Goal: Information Seeking & Learning: Learn about a topic

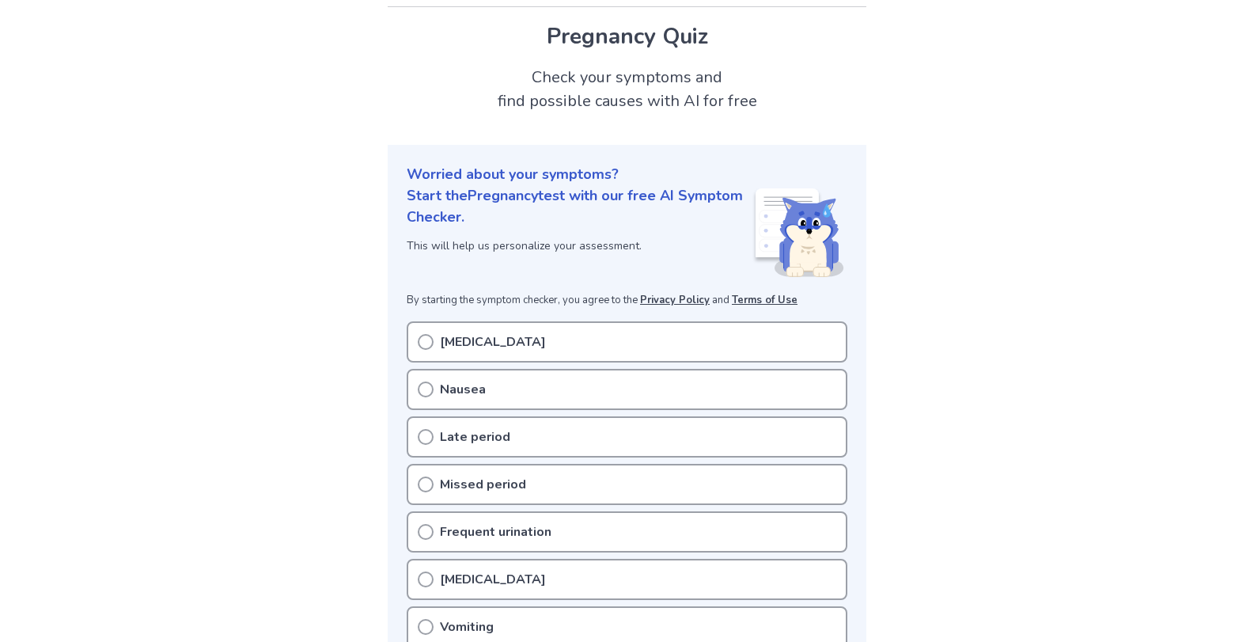
click at [434, 336] on div "[MEDICAL_DATA]" at bounding box center [627, 341] width 441 height 41
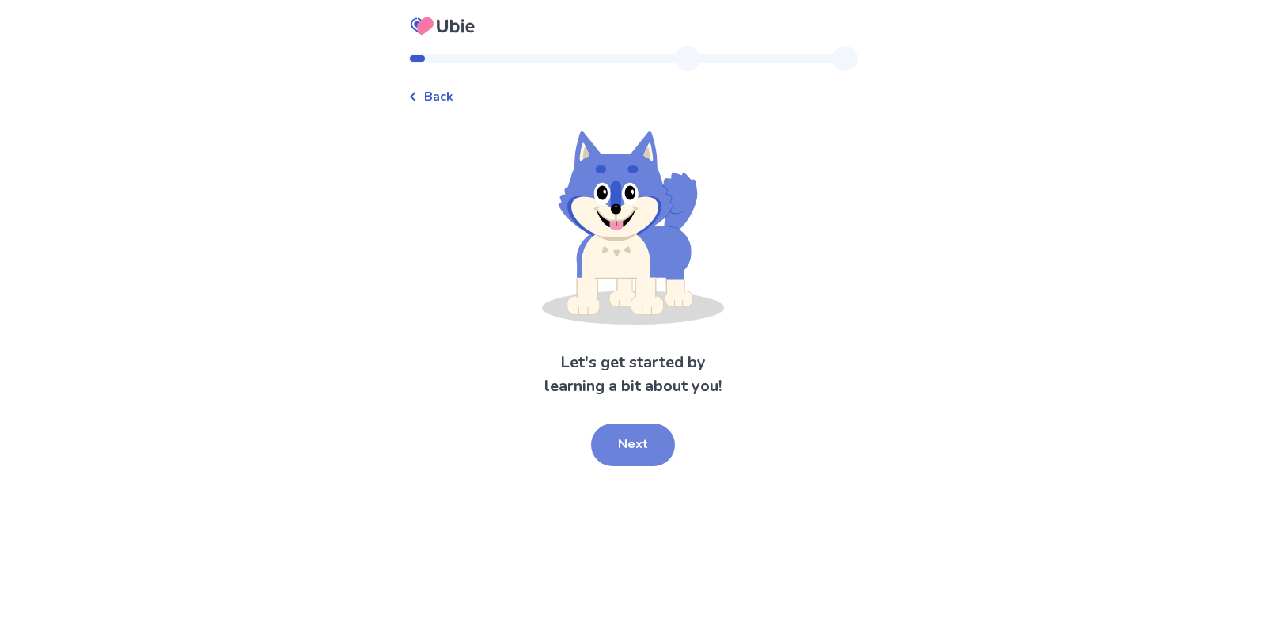
click at [629, 439] on button "Next" at bounding box center [633, 444] width 84 height 43
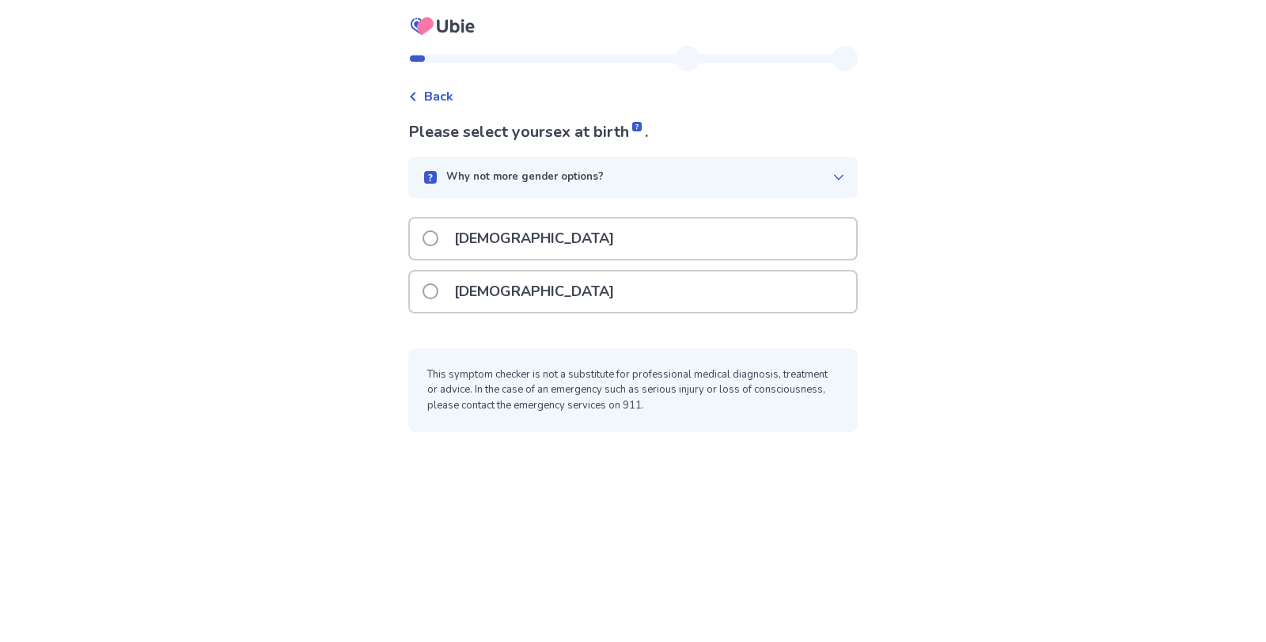
drag, startPoint x: 536, startPoint y: 320, endPoint x: 521, endPoint y: 308, distance: 18.5
click at [521, 308] on div "Female" at bounding box center [632, 296] width 449 height 53
drag, startPoint x: 521, startPoint y: 308, endPoint x: 504, endPoint y: 289, distance: 25.8
click at [504, 289] on div "Female" at bounding box center [633, 291] width 446 height 40
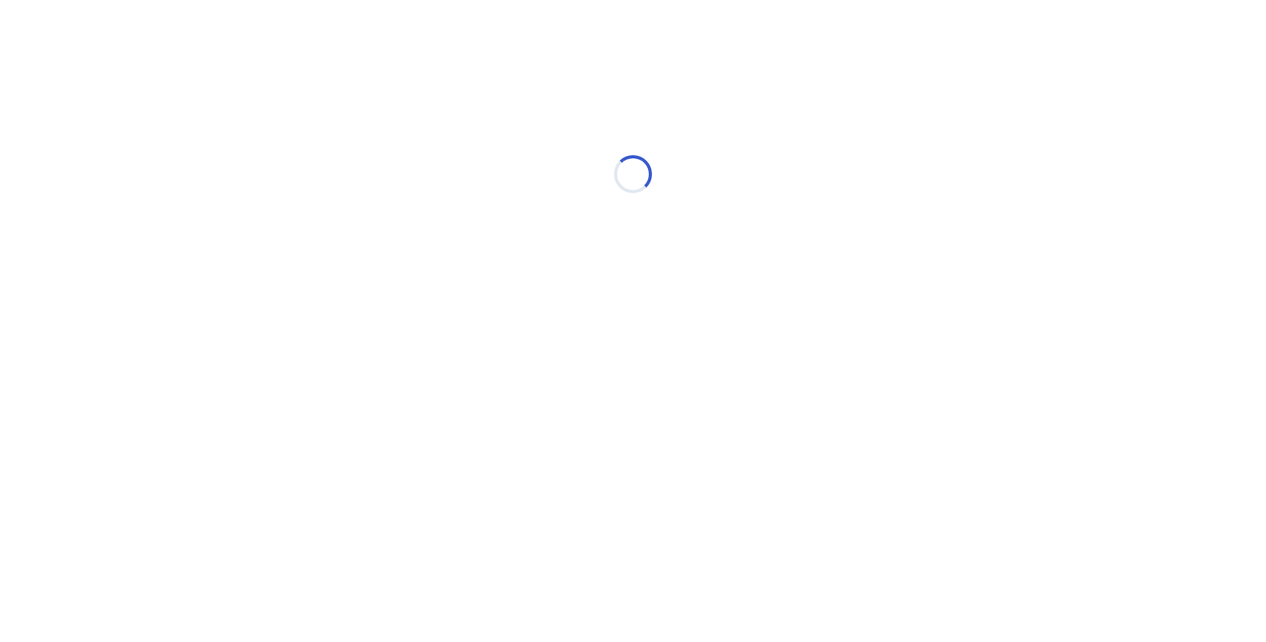
click at [504, 289] on div "Loading..." at bounding box center [632, 174] width 449 height 316
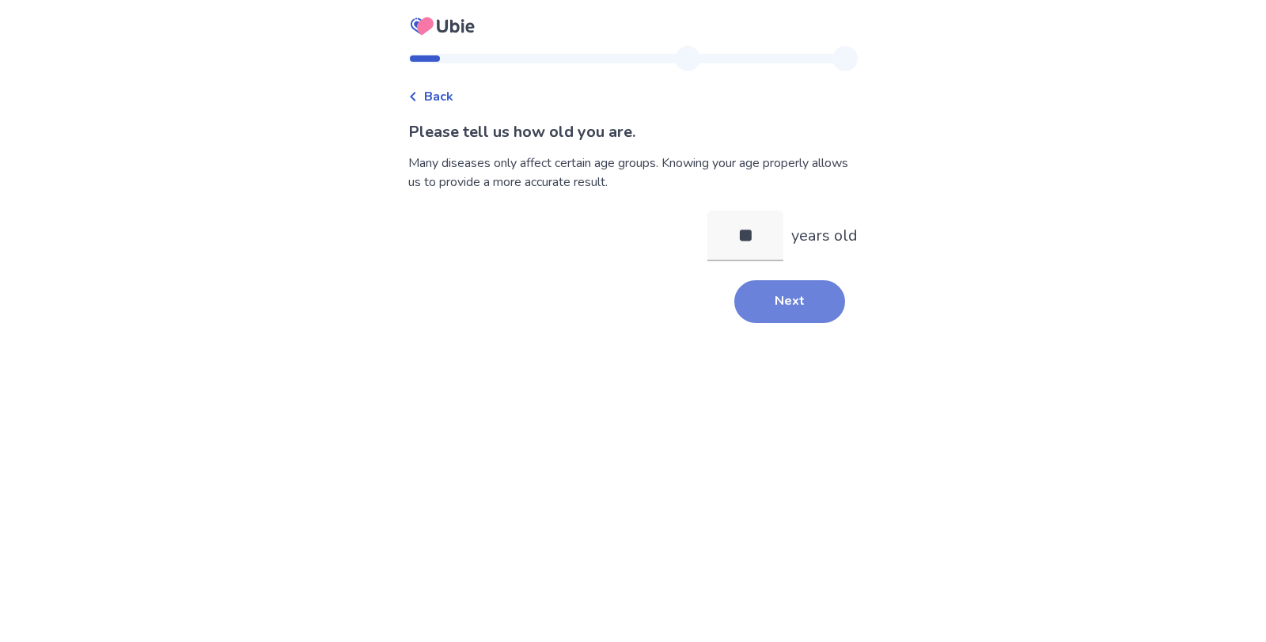
type input "**"
click at [747, 303] on button "Next" at bounding box center [789, 301] width 111 height 43
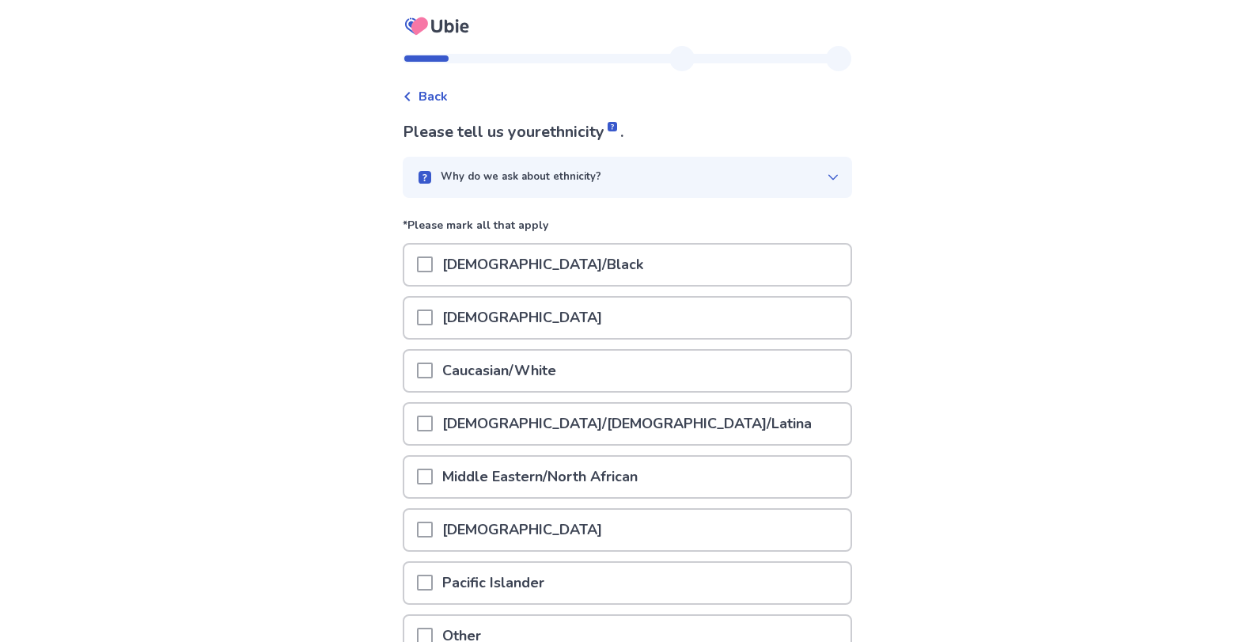
click at [461, 264] on p "African American/Black" at bounding box center [543, 264] width 220 height 40
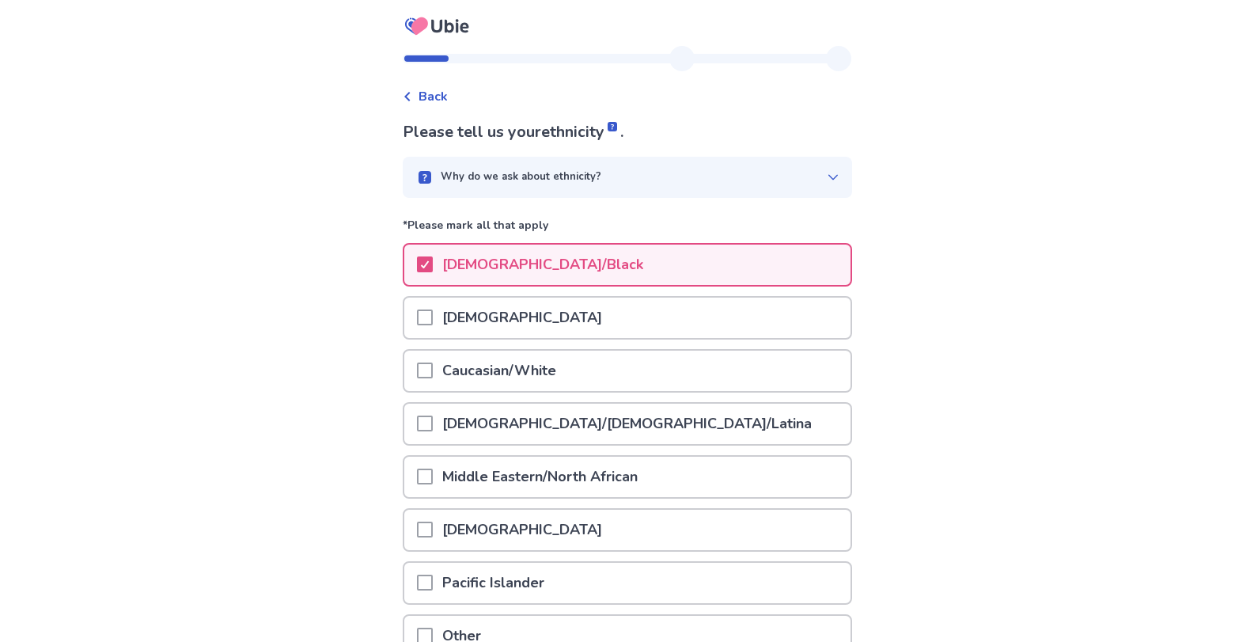
scroll to position [157, 0]
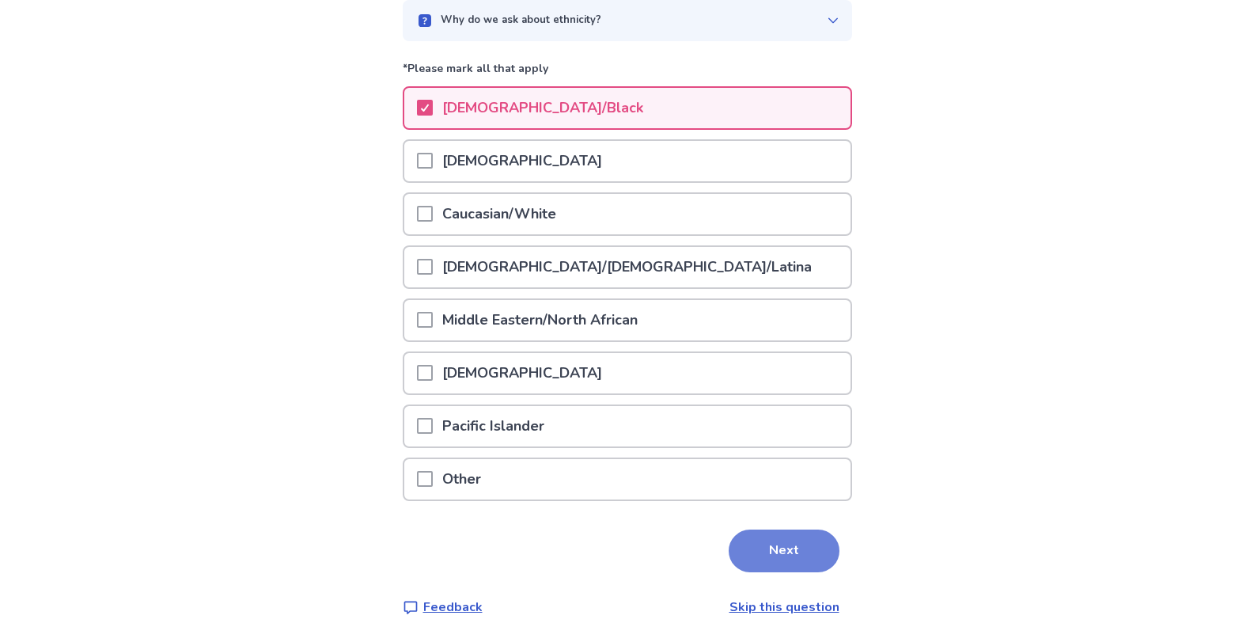
click at [805, 563] on button "Next" at bounding box center [784, 550] width 111 height 43
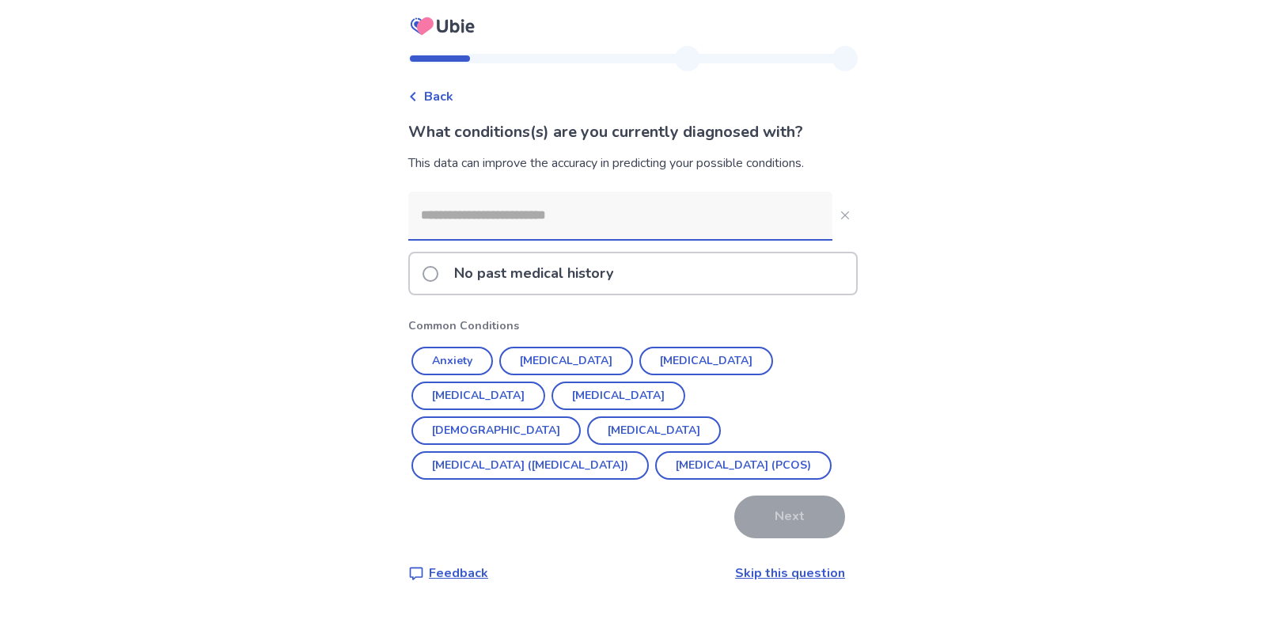
click at [449, 267] on label "No past medical history" at bounding box center [523, 273] width 200 height 40
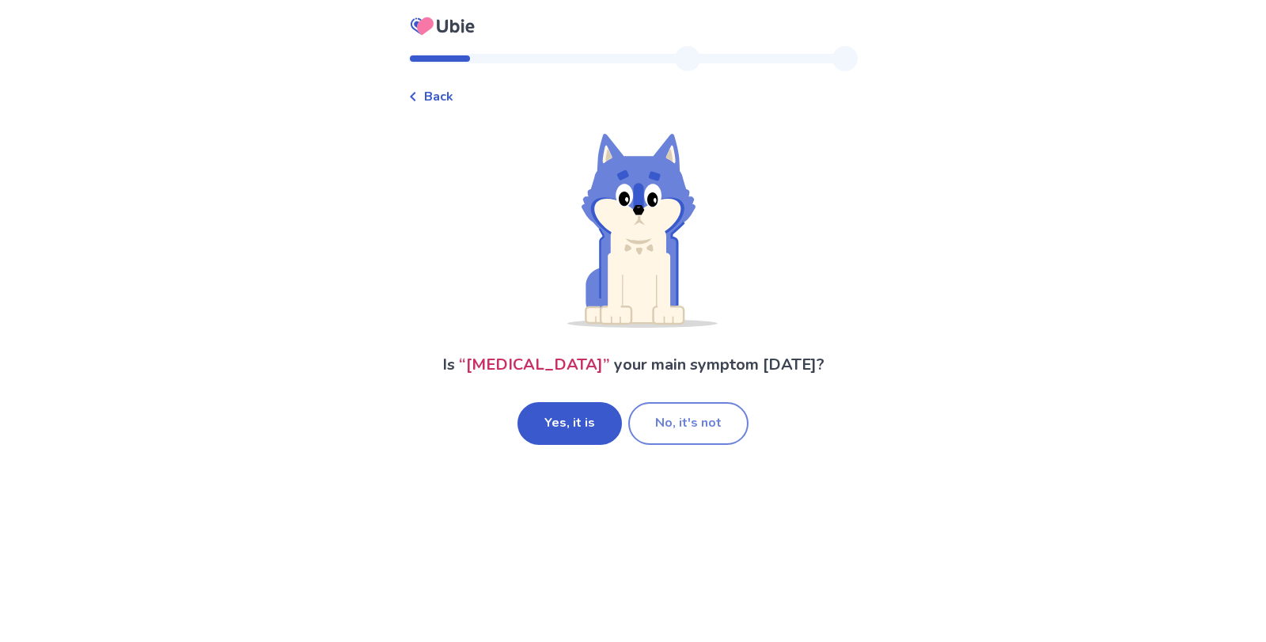
click at [670, 423] on button "No, it's not" at bounding box center [688, 423] width 120 height 43
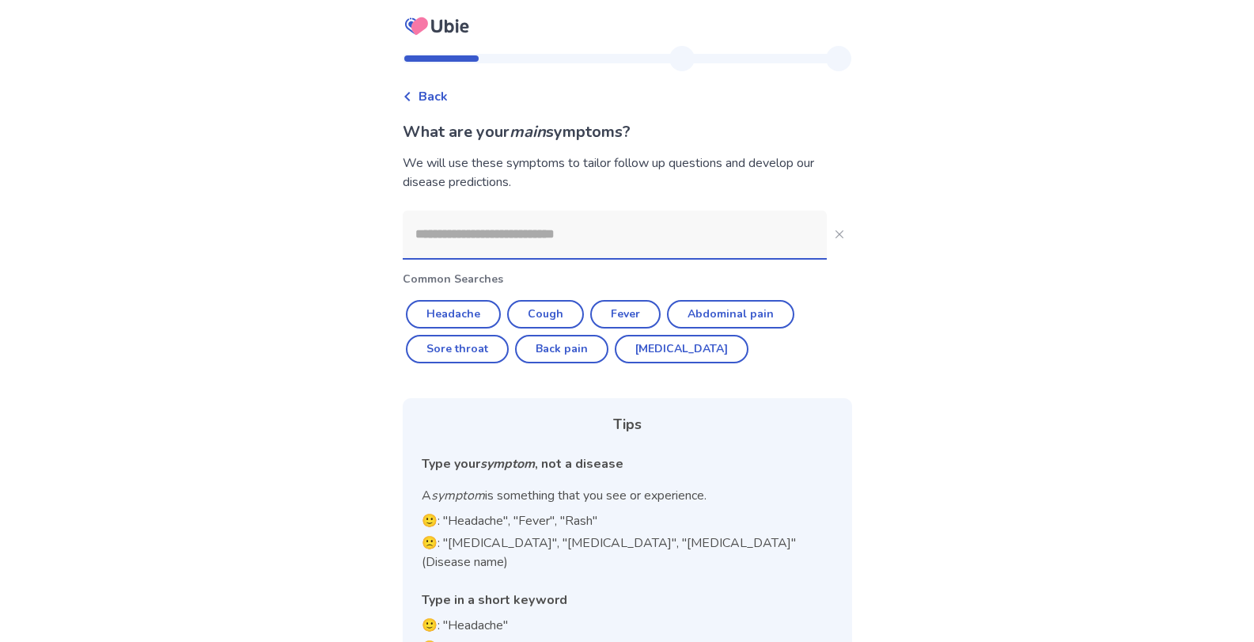
click at [449, 223] on input at bounding box center [615, 233] width 424 height 47
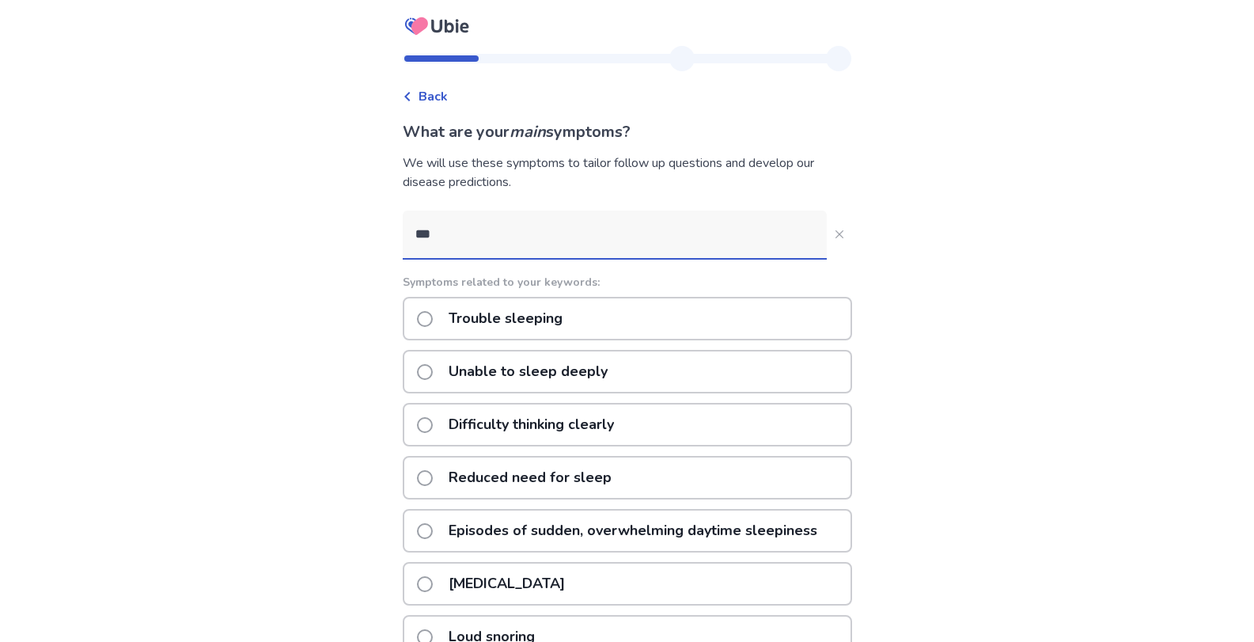
type input "***"
click at [444, 316] on label "Trouble sleeping" at bounding box center [494, 318] width 155 height 40
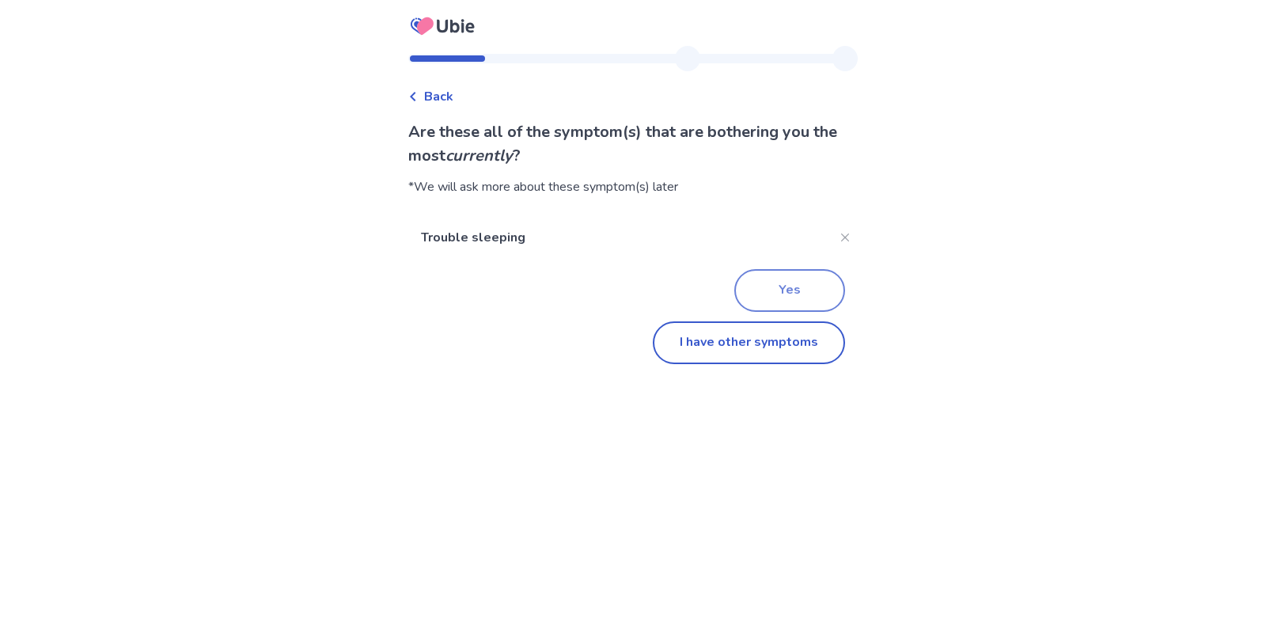
click at [752, 295] on button "Yes" at bounding box center [789, 290] width 111 height 43
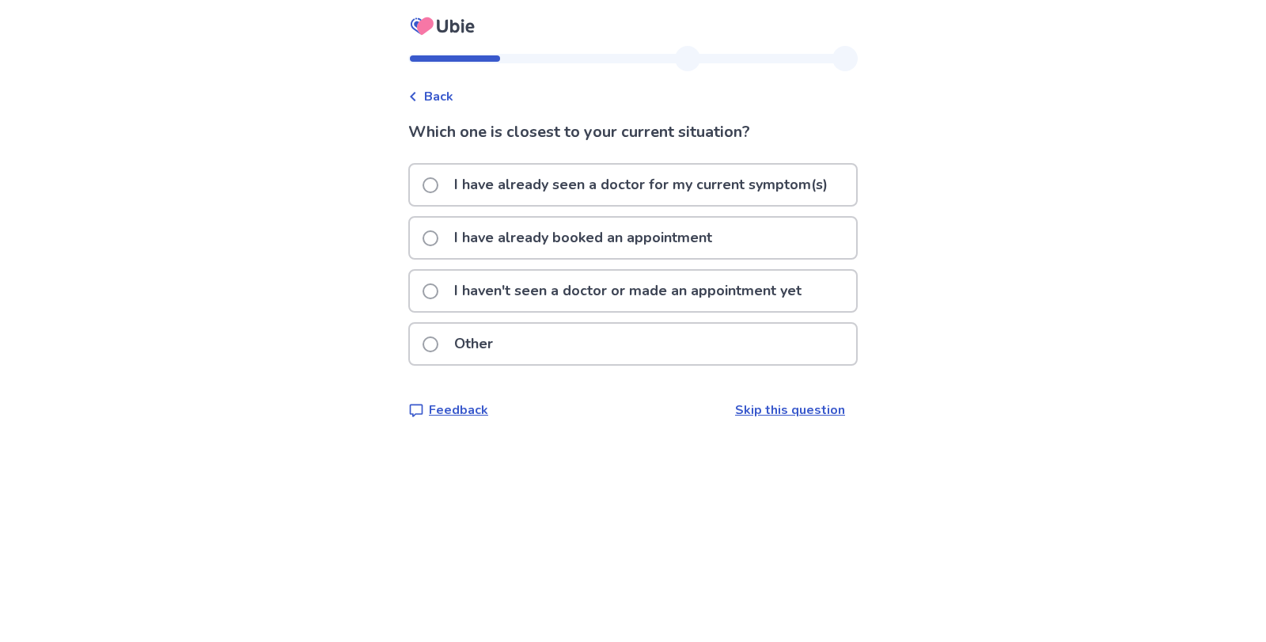
click at [434, 97] on span "Back" at bounding box center [438, 96] width 29 height 19
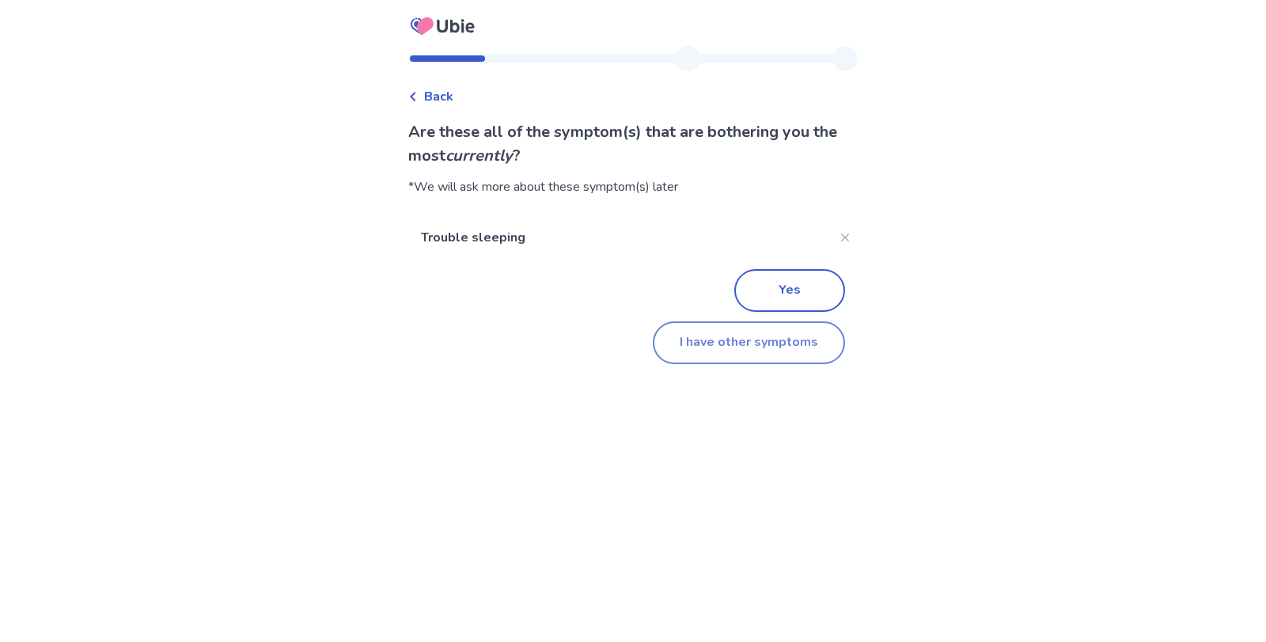
click at [673, 349] on button "I have other symptoms" at bounding box center [749, 342] width 192 height 43
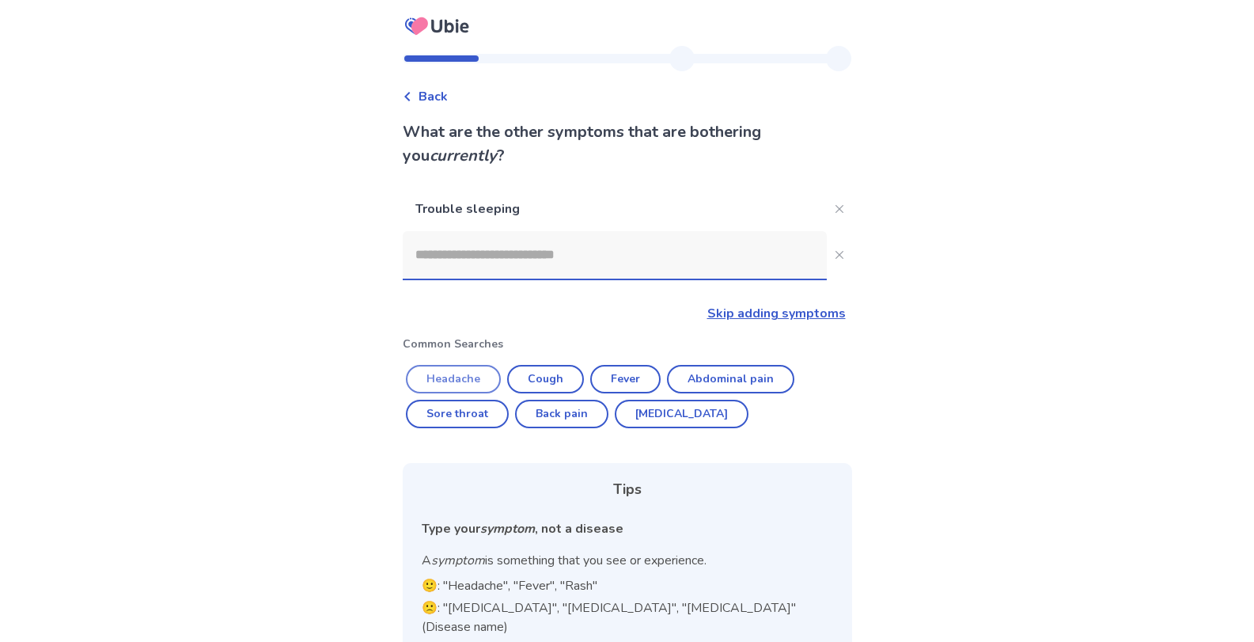
click at [446, 373] on button "Headache" at bounding box center [453, 379] width 95 height 28
type input "********"
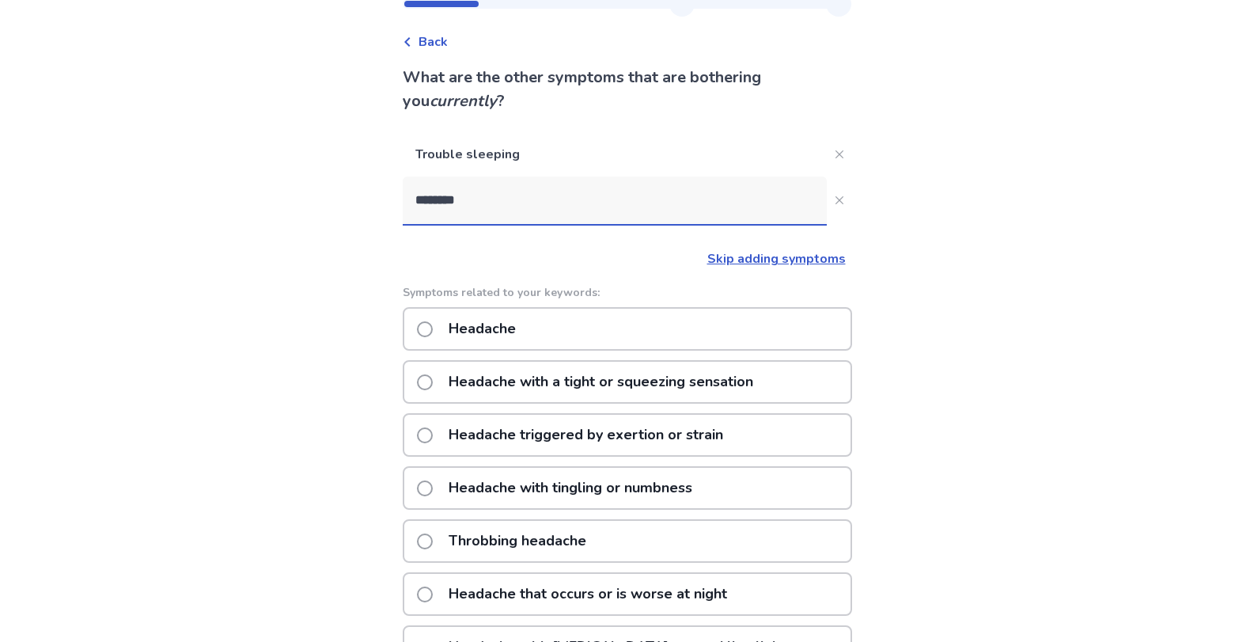
scroll to position [51, 0]
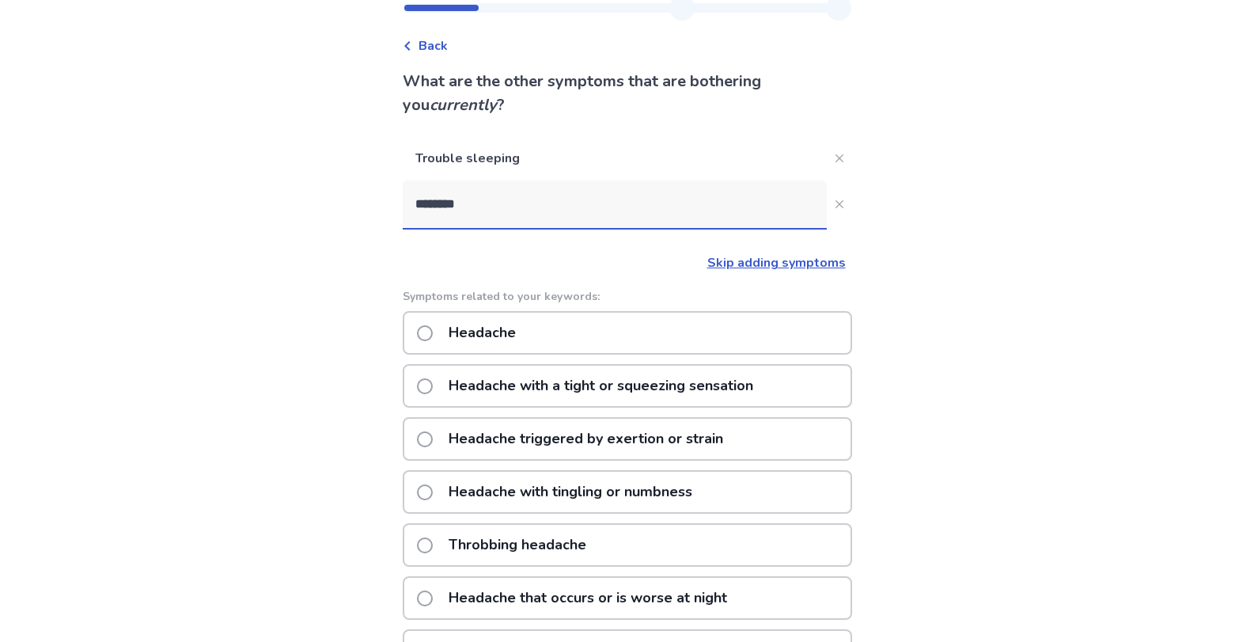
click at [576, 488] on p "Headache with tingling or numbness" at bounding box center [570, 492] width 263 height 40
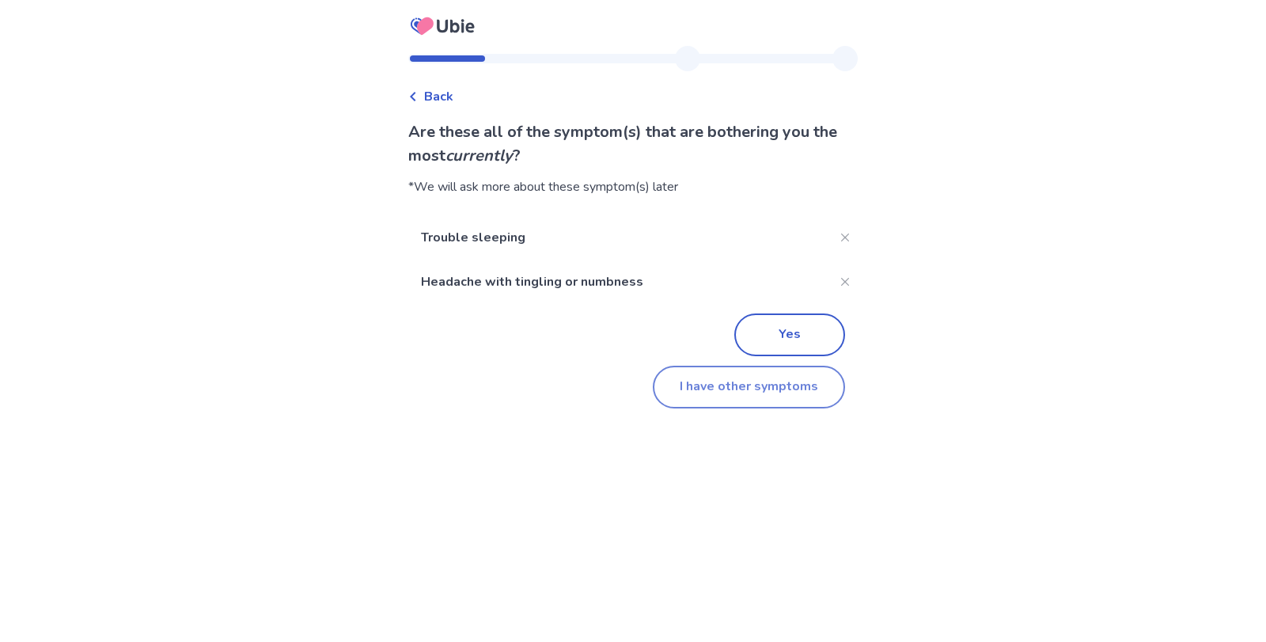
click at [695, 373] on button "I have other symptoms" at bounding box center [749, 387] width 192 height 43
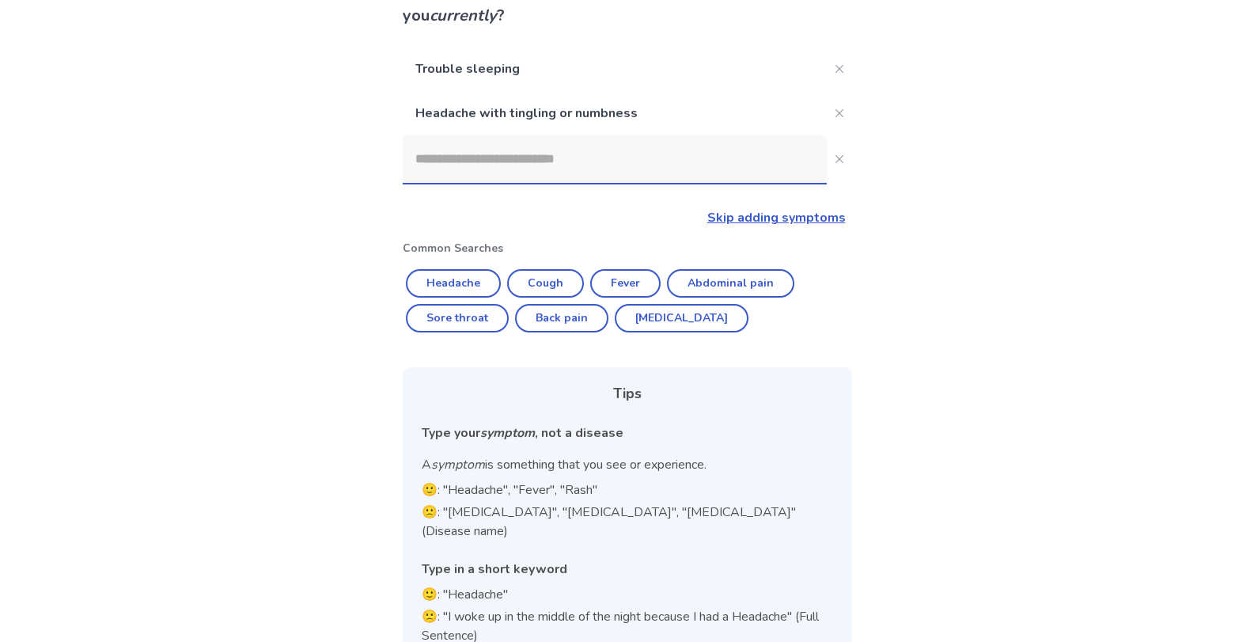
scroll to position [159, 0]
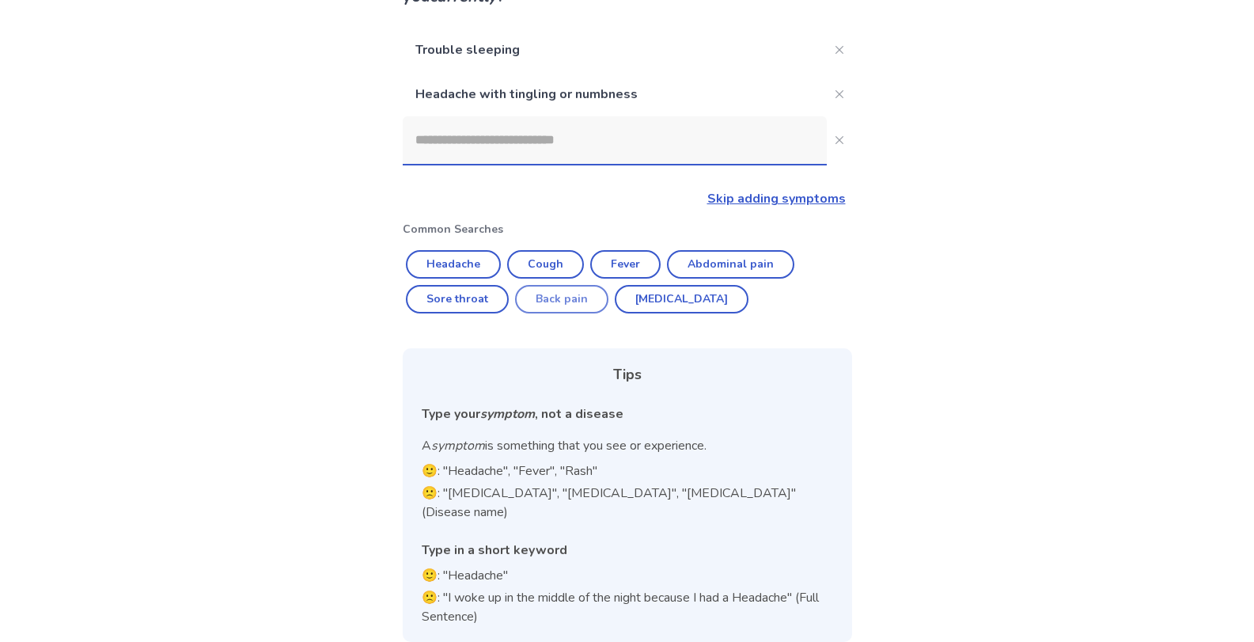
click at [564, 305] on button "Back pain" at bounding box center [561, 299] width 93 height 28
type input "*********"
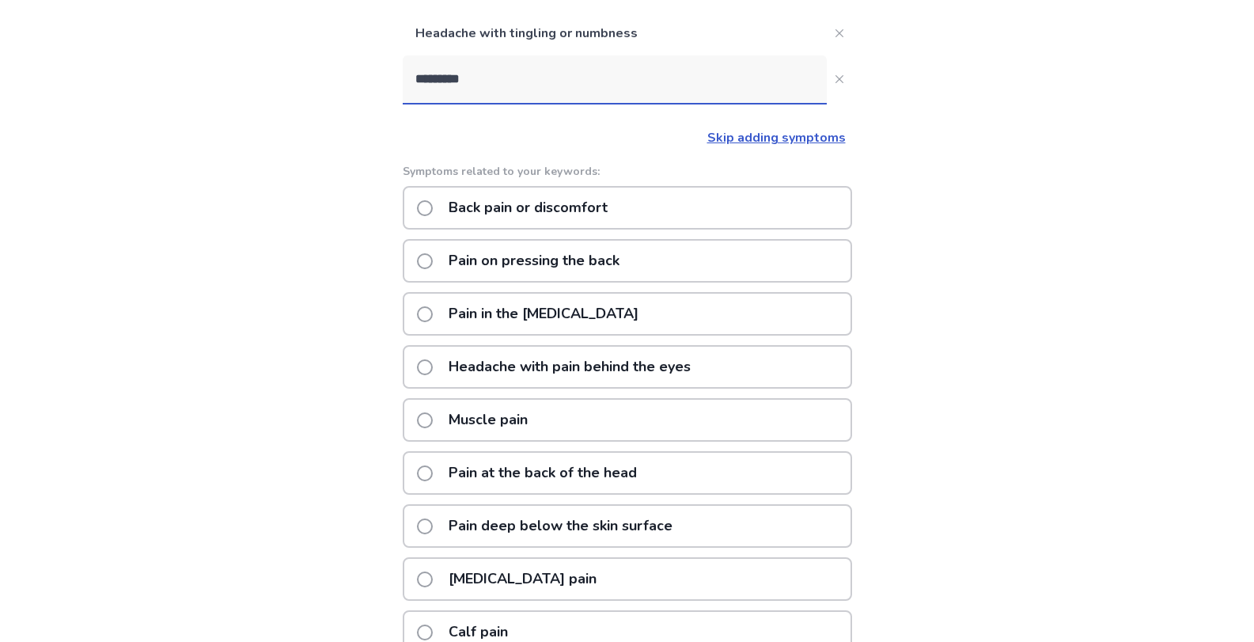
scroll to position [222, 0]
click at [442, 203] on label "Back pain or discomfort" at bounding box center [517, 206] width 200 height 40
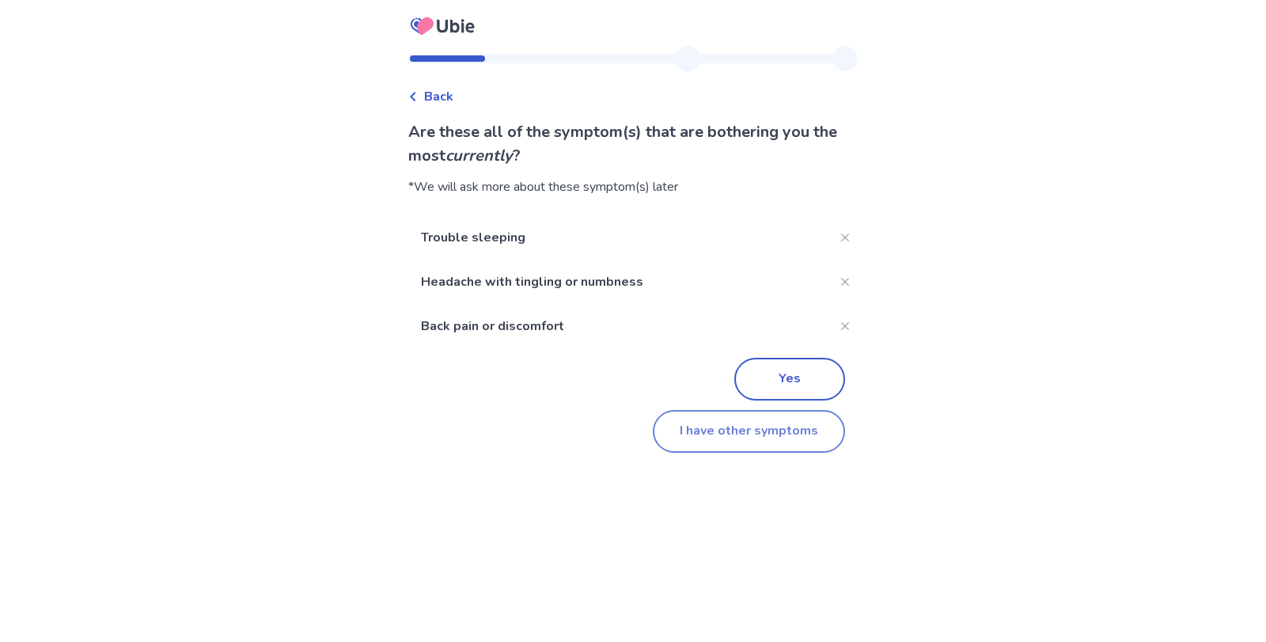
click at [689, 434] on button "I have other symptoms" at bounding box center [749, 431] width 192 height 43
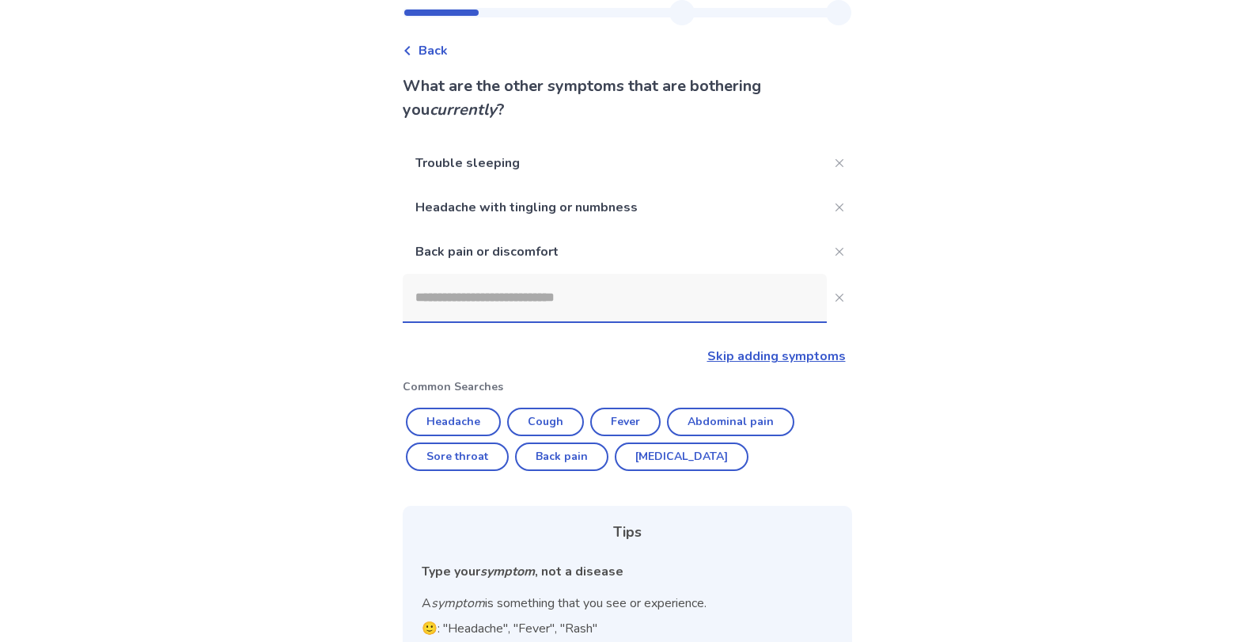
scroll to position [42, 0]
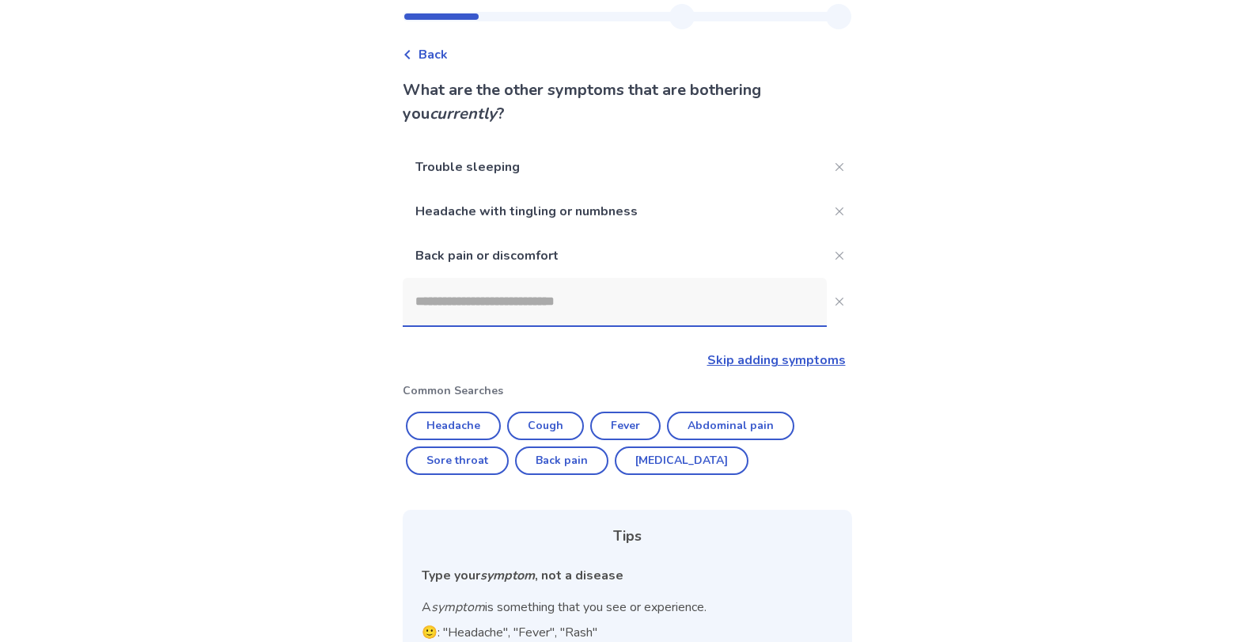
click at [713, 364] on link "Skip adding symptoms" at bounding box center [776, 359] width 138 height 17
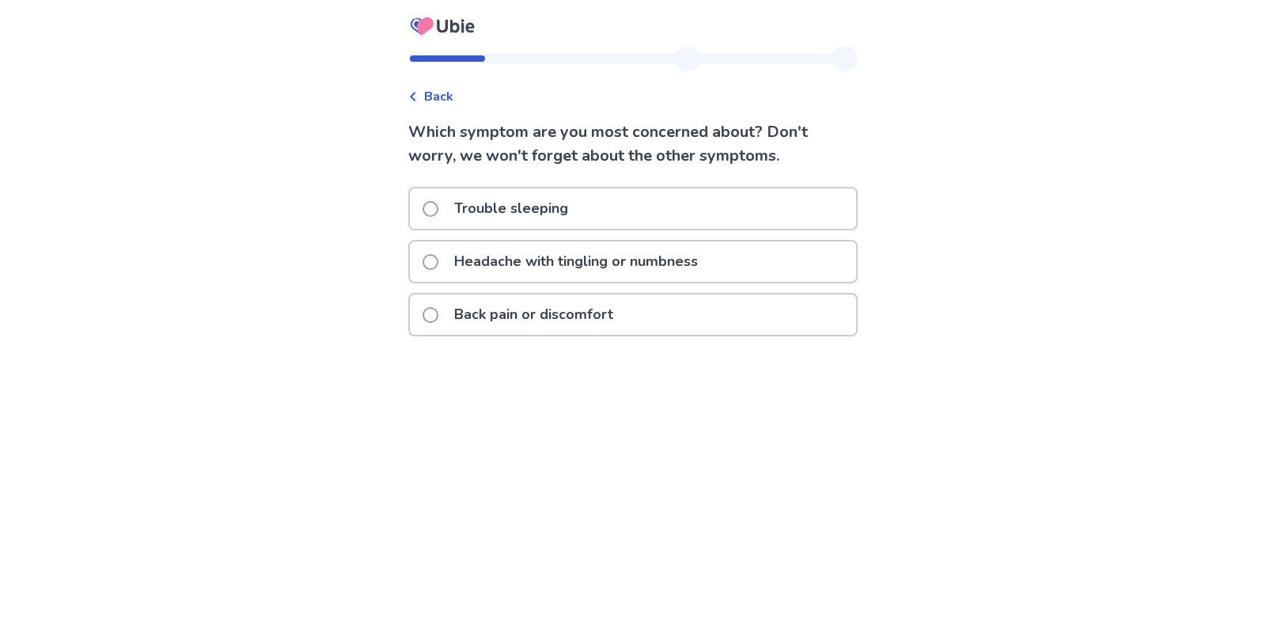
click at [546, 199] on p "Trouble sleeping" at bounding box center [511, 208] width 133 height 40
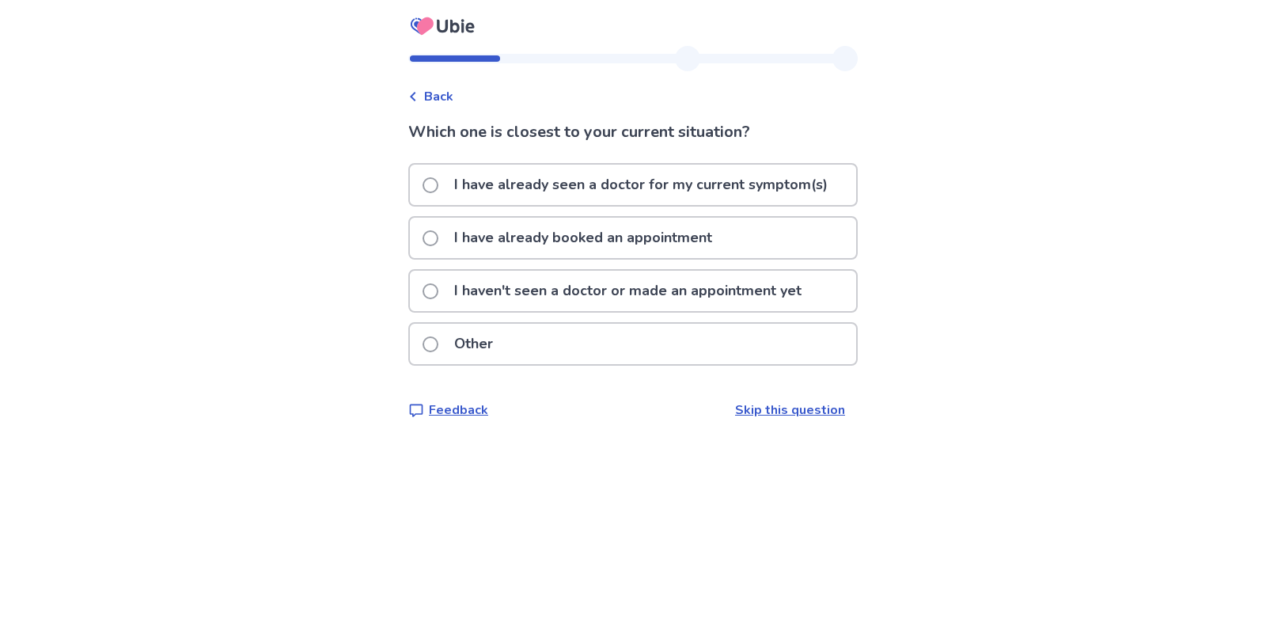
click at [438, 237] on span at bounding box center [431, 238] width 16 height 16
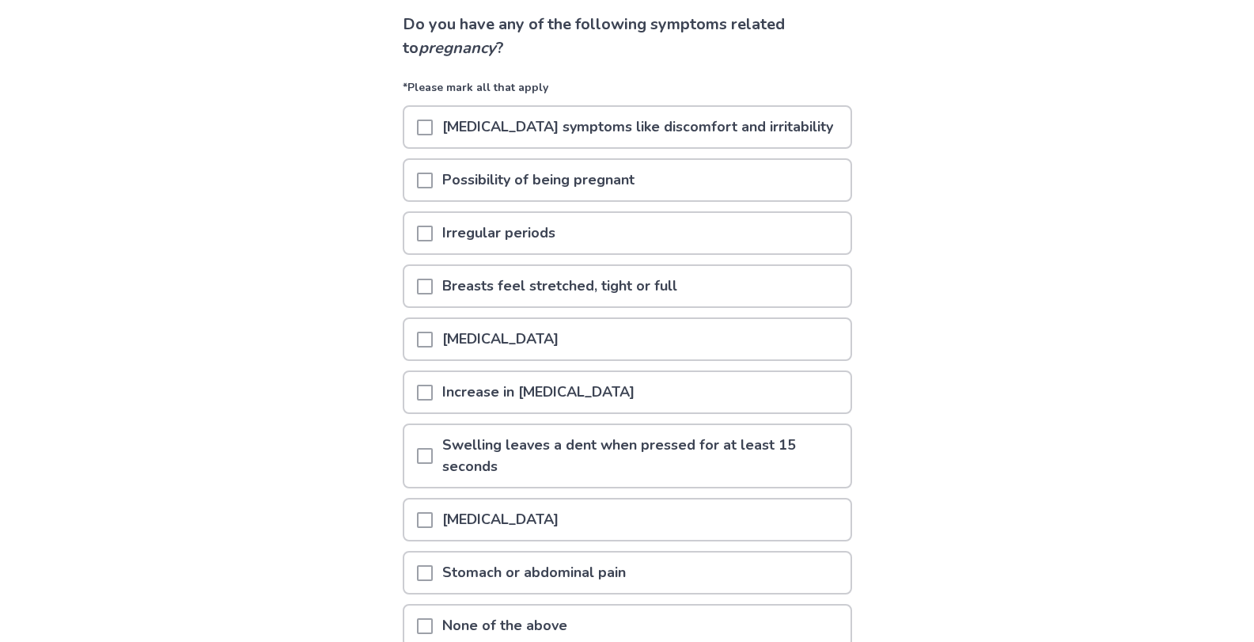
scroll to position [116, 0]
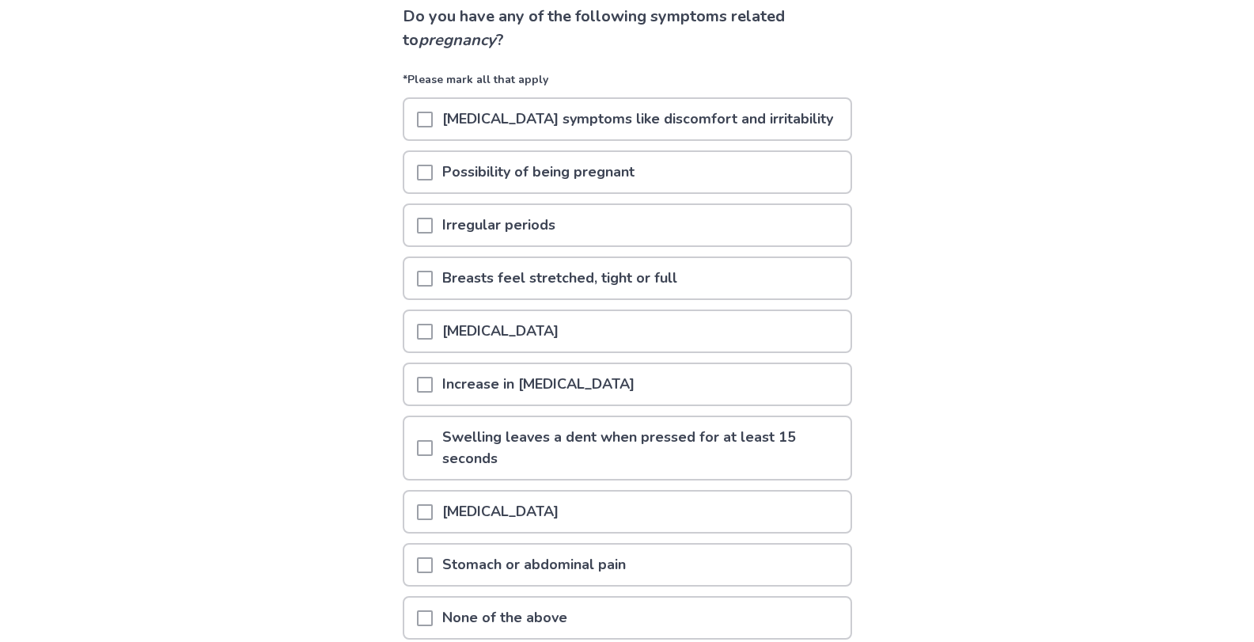
click at [433, 187] on div at bounding box center [425, 172] width 16 height 40
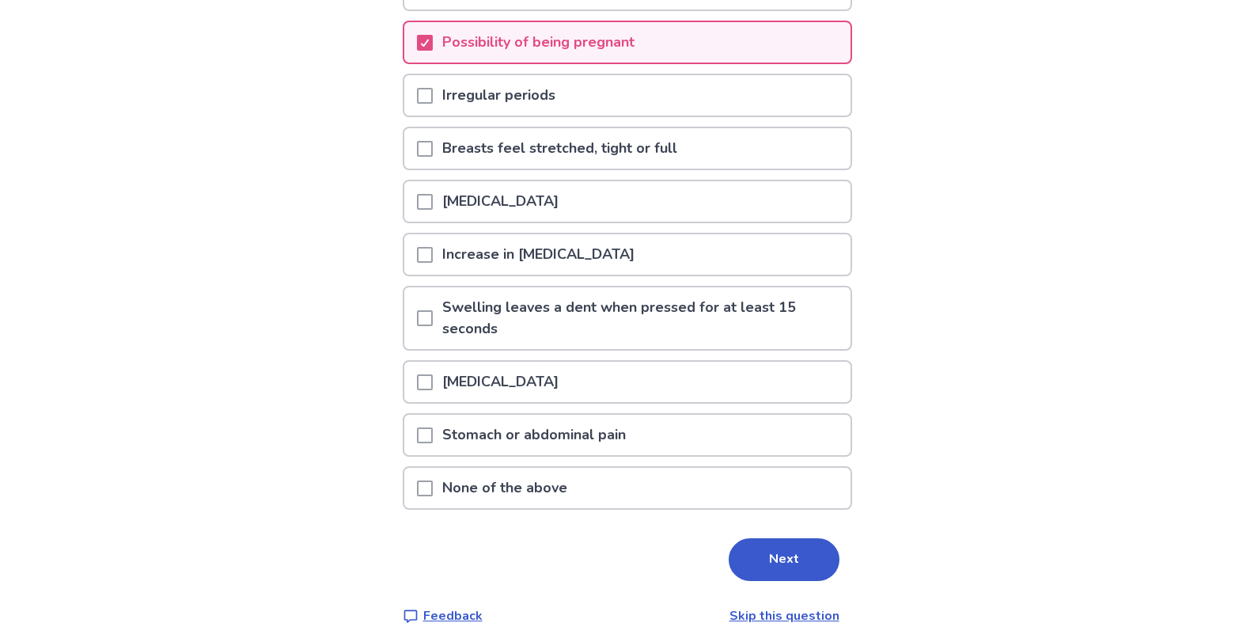
scroll to position [254, 0]
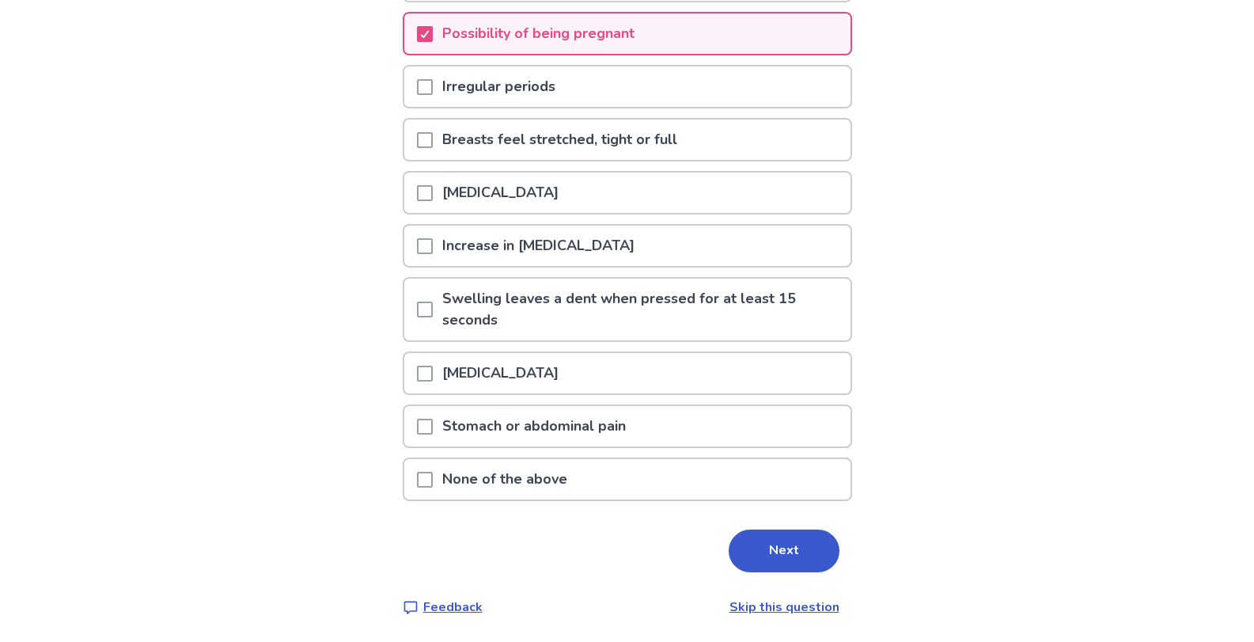
click at [433, 372] on span at bounding box center [425, 374] width 16 height 16
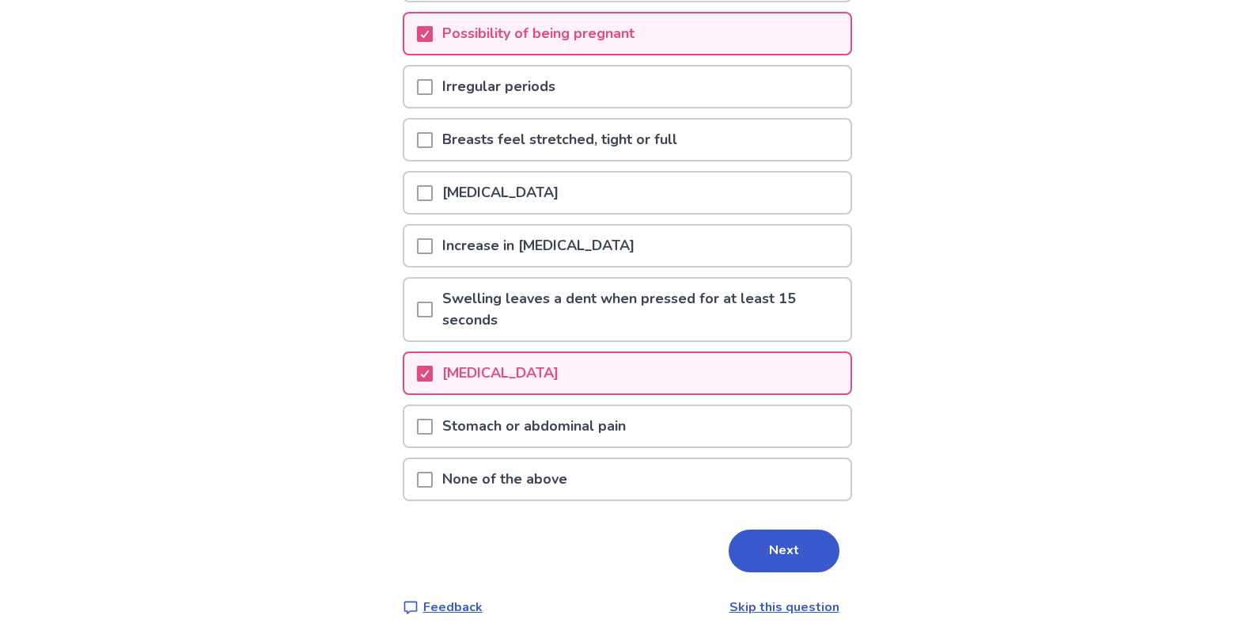
click at [433, 422] on span at bounding box center [425, 427] width 16 height 16
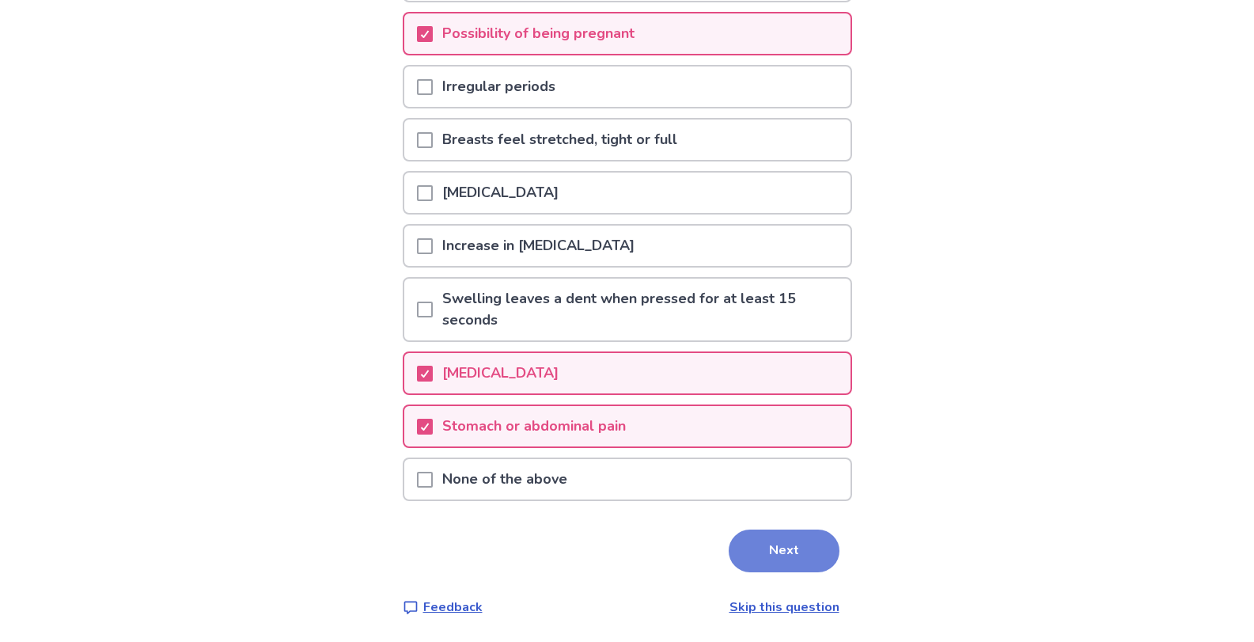
click at [741, 565] on button "Next" at bounding box center [784, 550] width 111 height 43
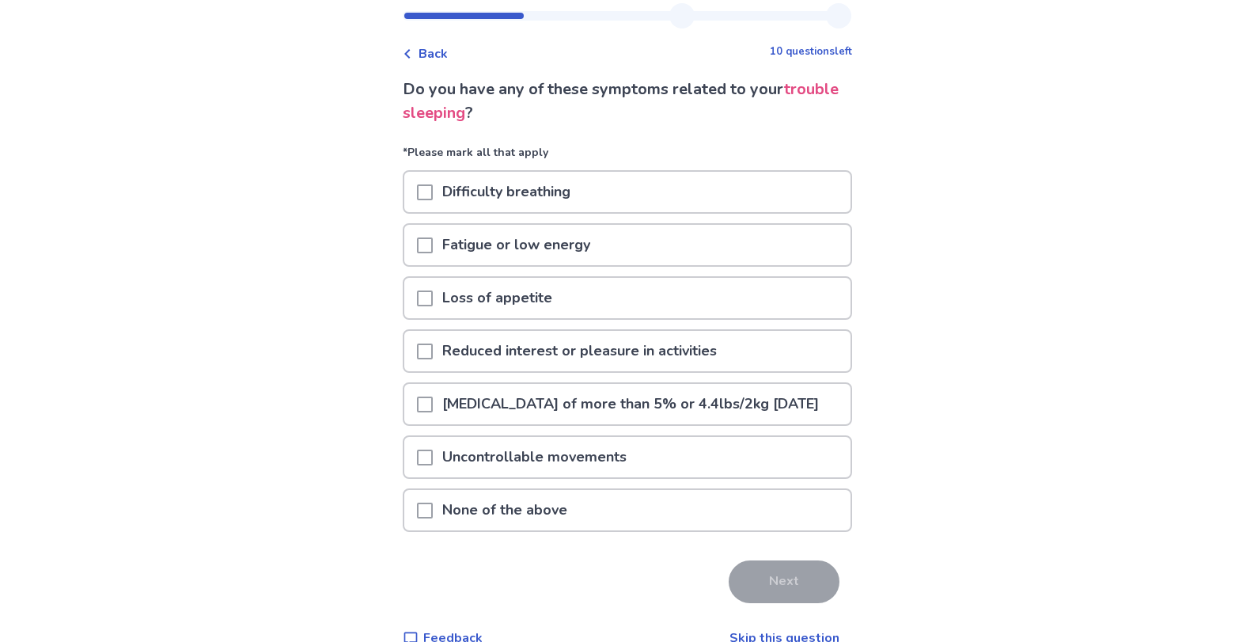
scroll to position [44, 0]
click at [433, 187] on span at bounding box center [425, 192] width 16 height 16
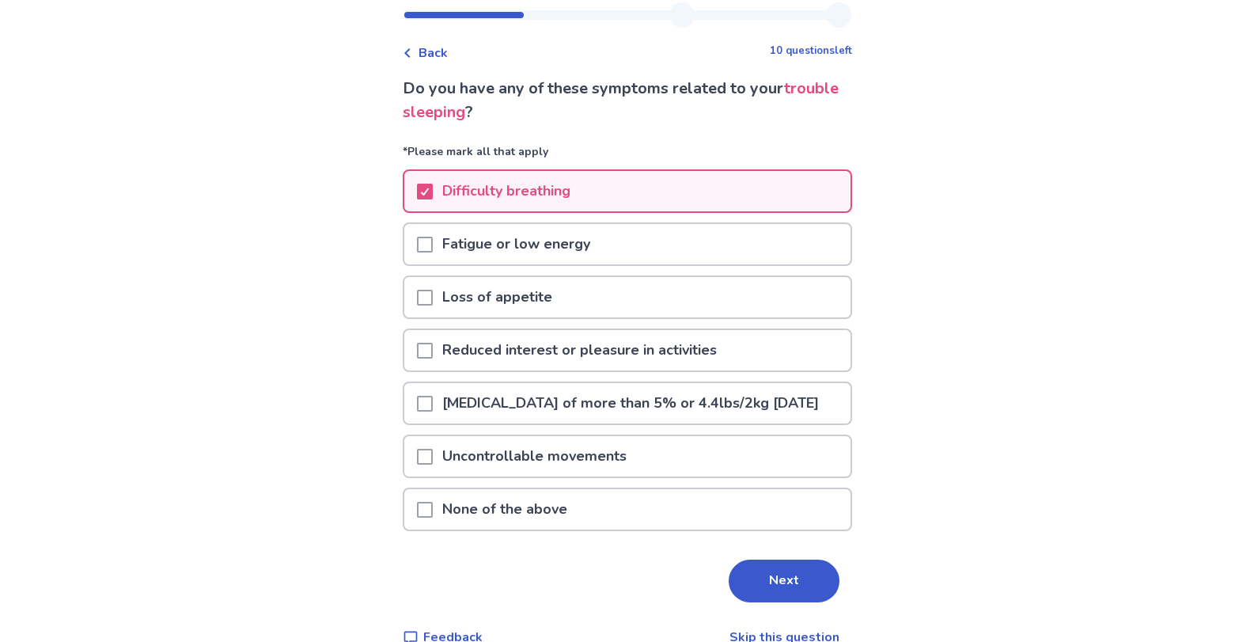
click at [433, 232] on div at bounding box center [425, 244] width 16 height 40
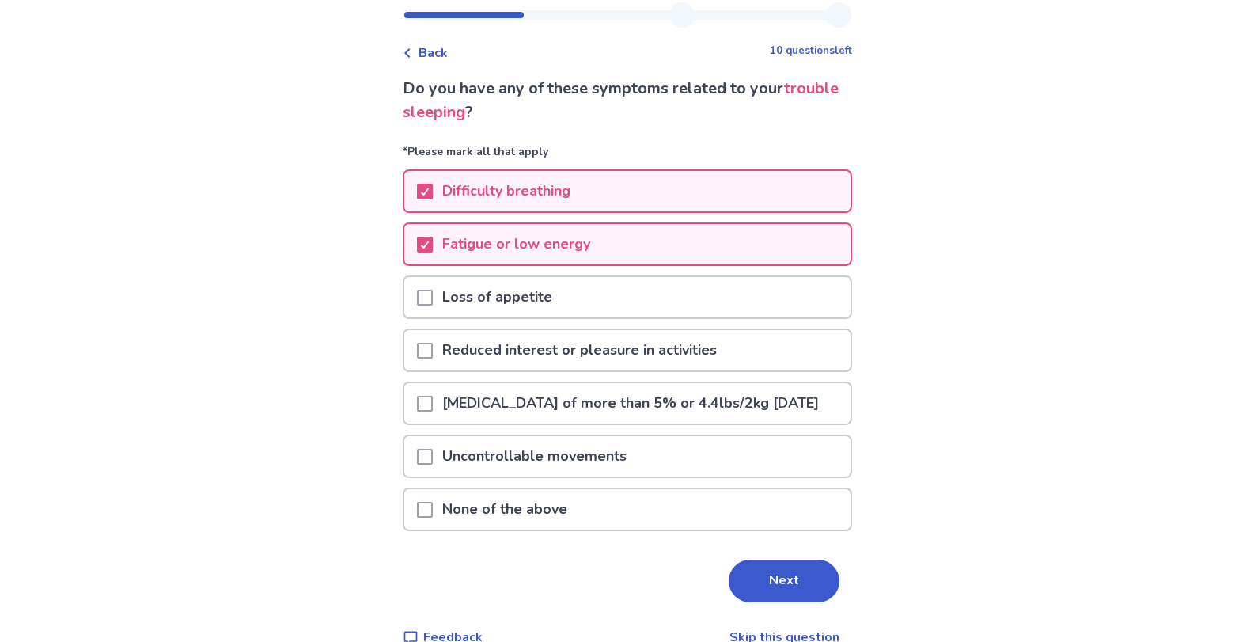
click at [419, 292] on div "Loss of appetite" at bounding box center [627, 297] width 446 height 40
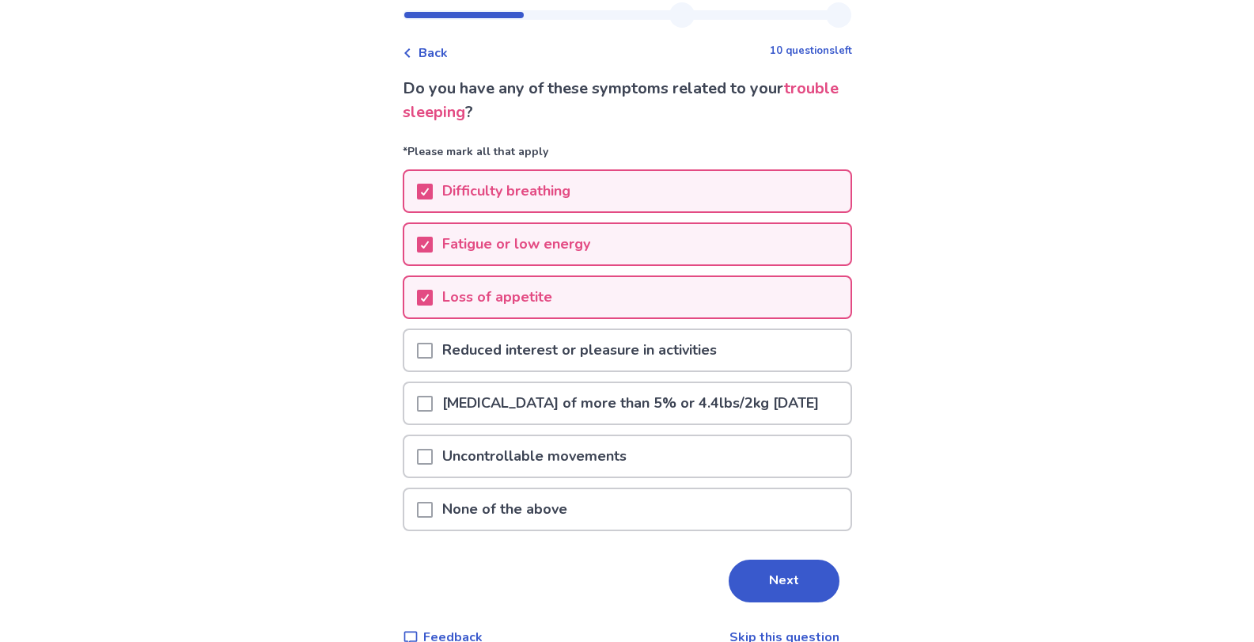
scroll to position [73, 0]
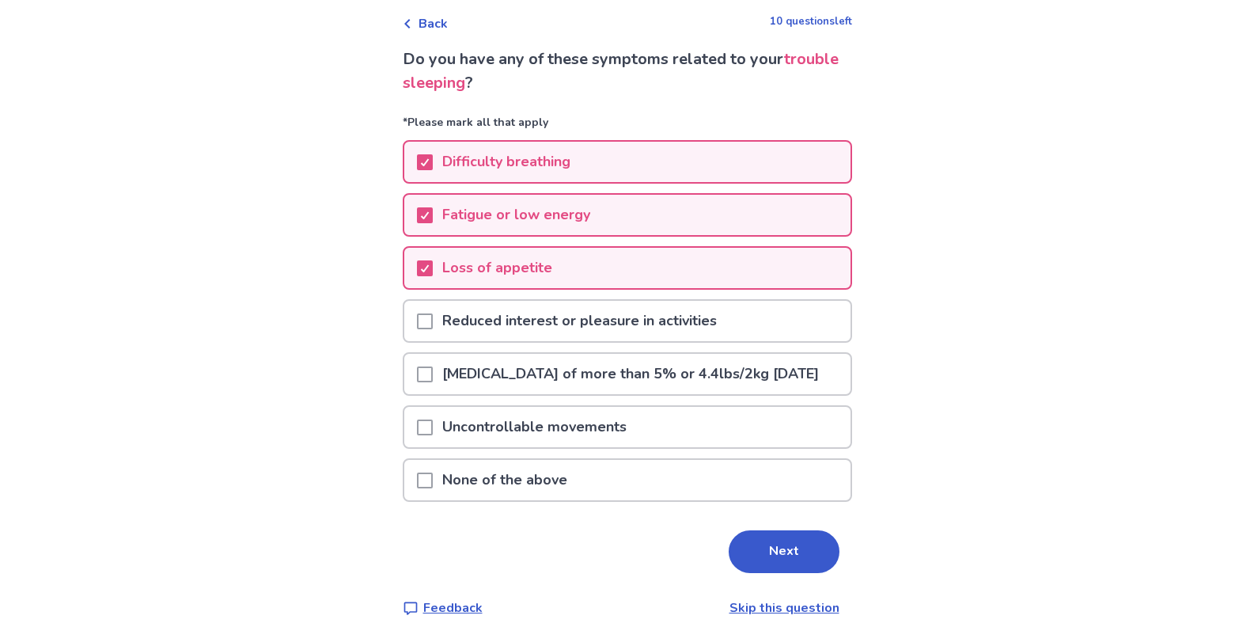
click at [426, 317] on span at bounding box center [425, 321] width 16 height 16
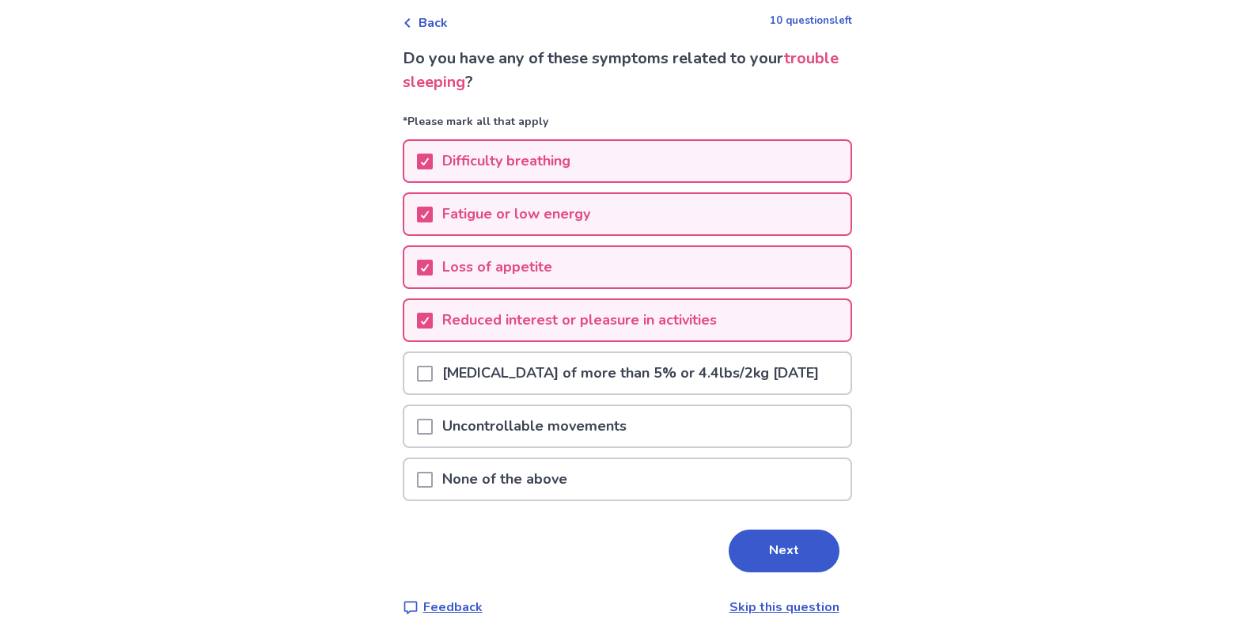
scroll to position [95, 0]
click at [737, 549] on button "Next" at bounding box center [784, 550] width 111 height 43
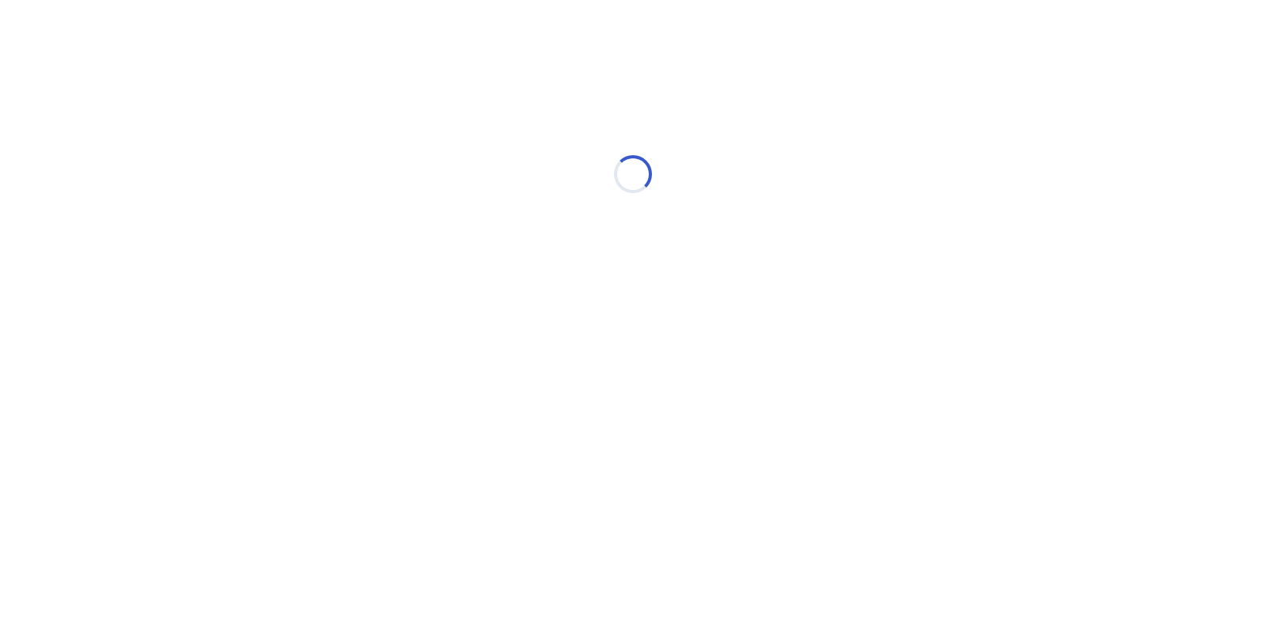
select select "*"
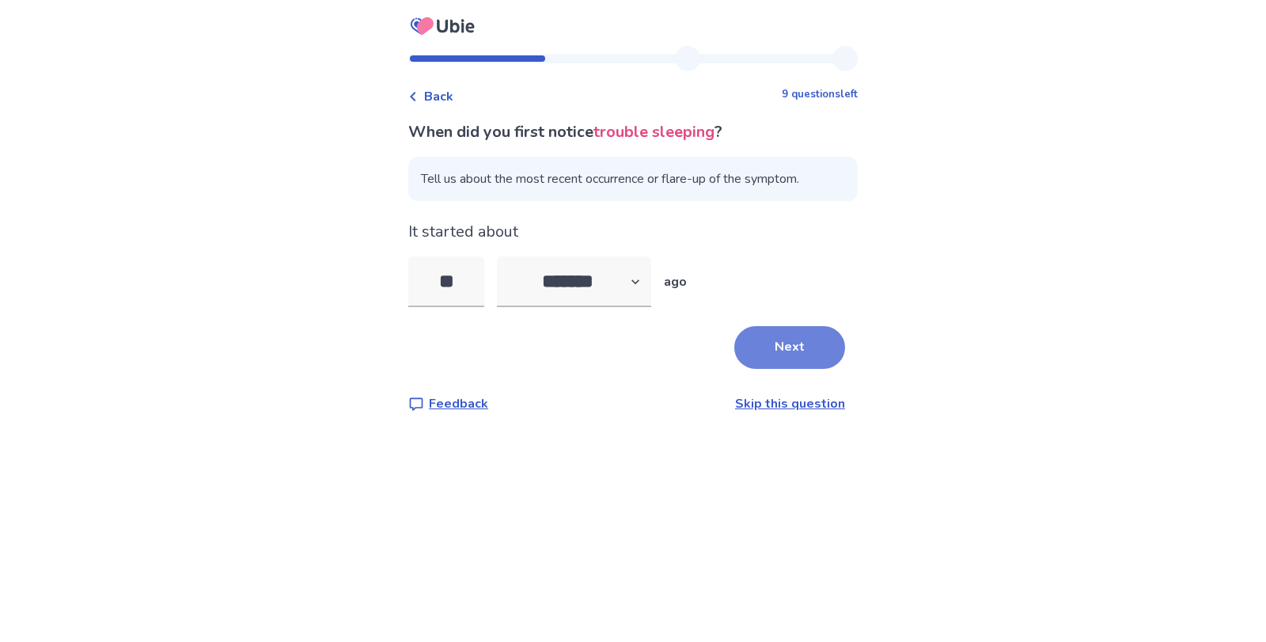
type input "**"
click at [752, 351] on button "Next" at bounding box center [789, 347] width 111 height 43
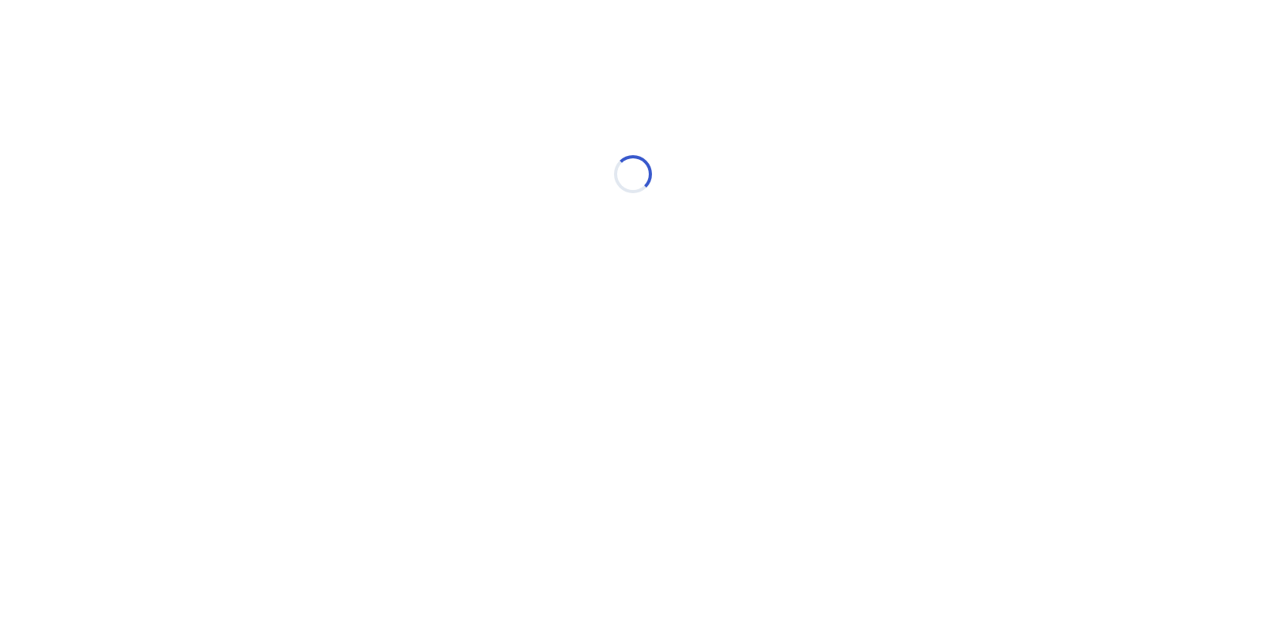
select select "*"
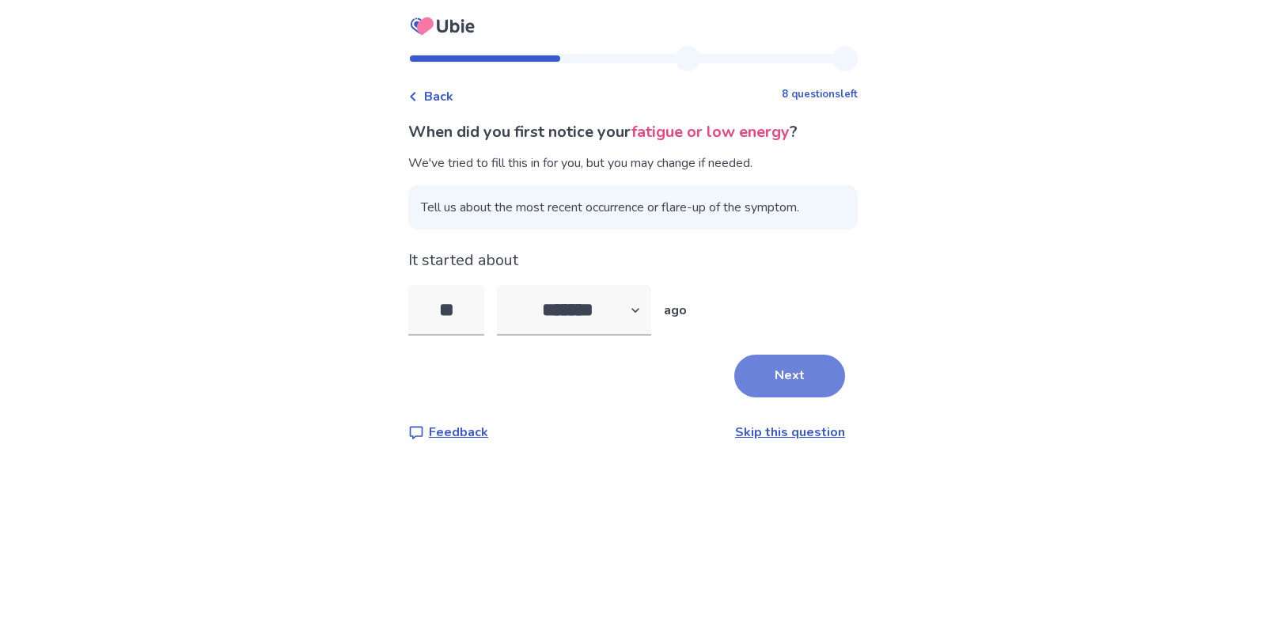
click at [790, 372] on button "Next" at bounding box center [789, 375] width 111 height 43
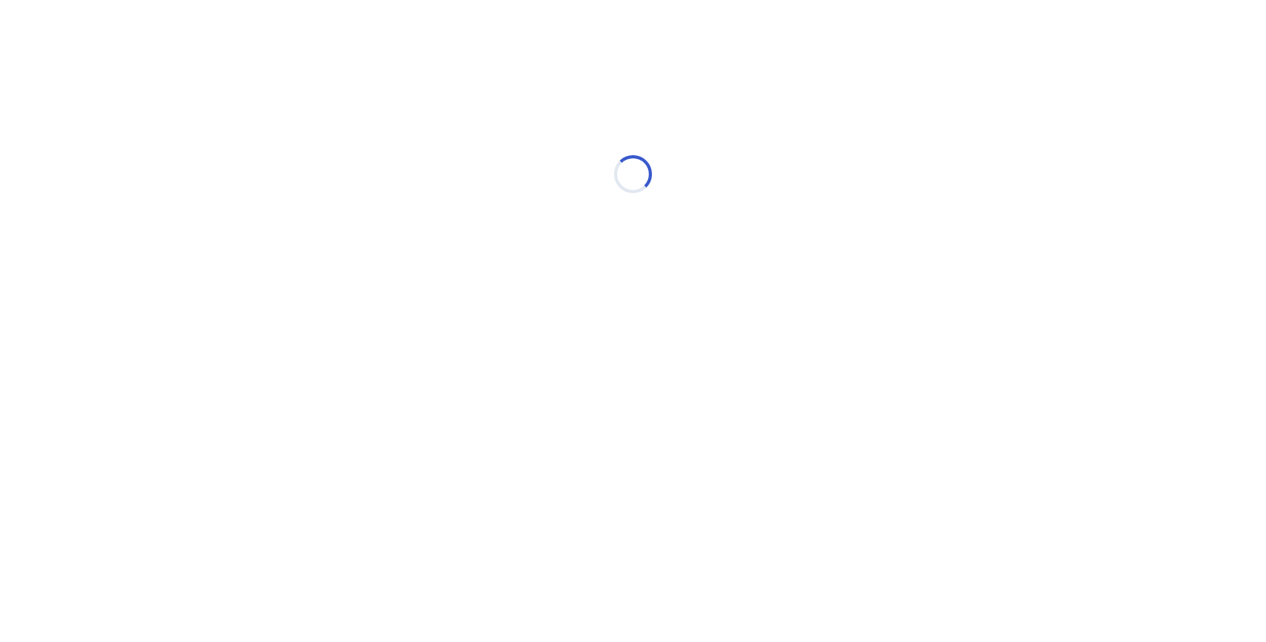
select select "*"
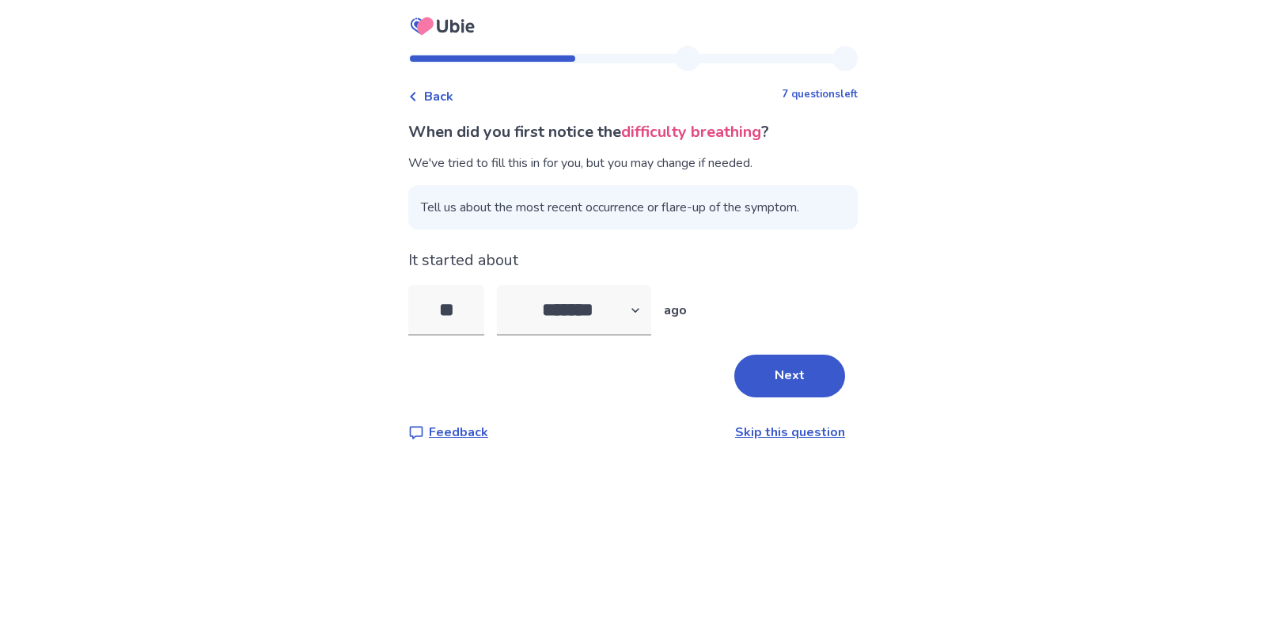
type input "*"
click at [790, 372] on button "Next" at bounding box center [789, 375] width 111 height 43
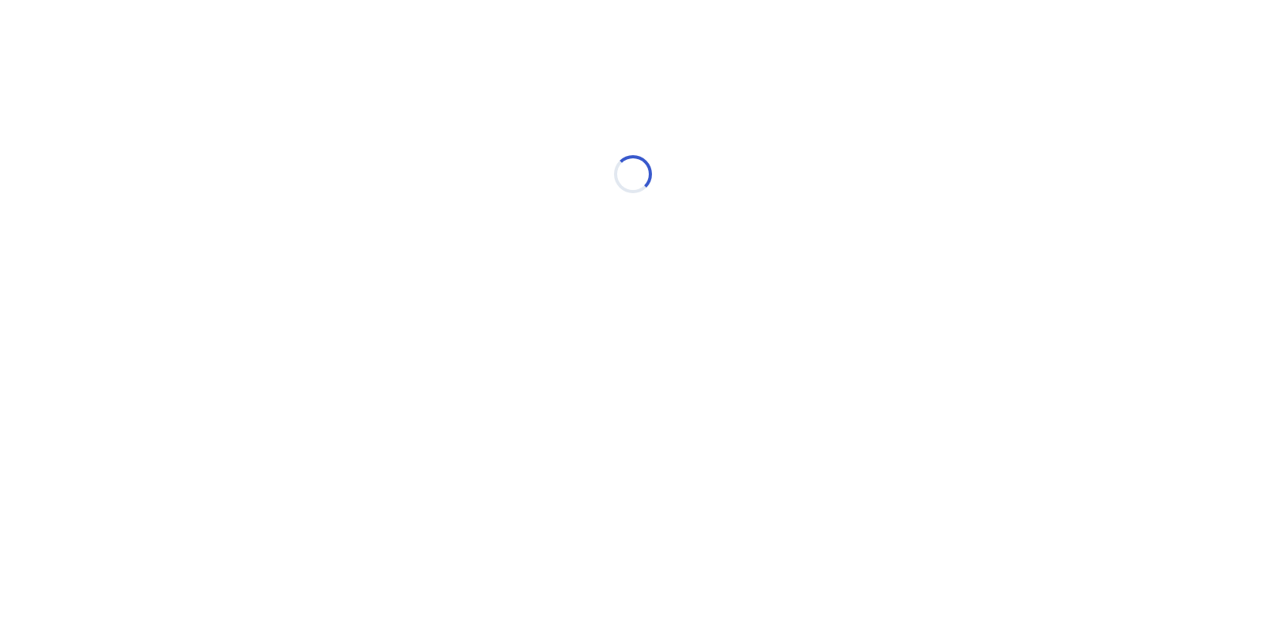
select select "*"
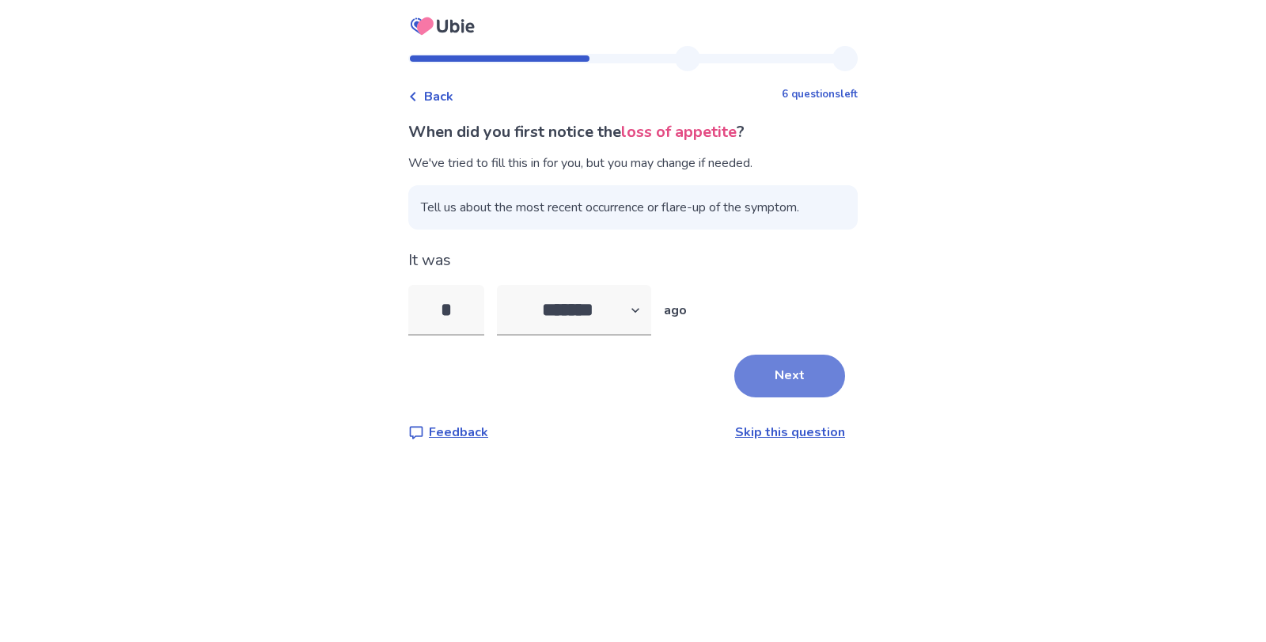
click at [773, 392] on button "Next" at bounding box center [789, 375] width 111 height 43
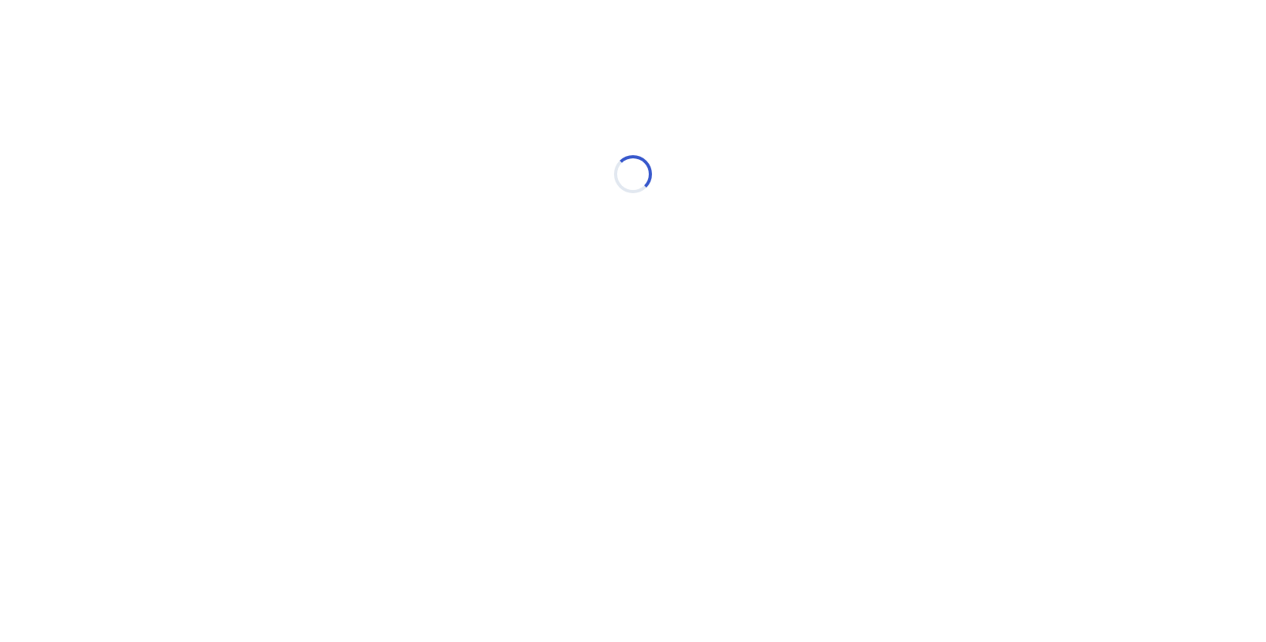
select select "*"
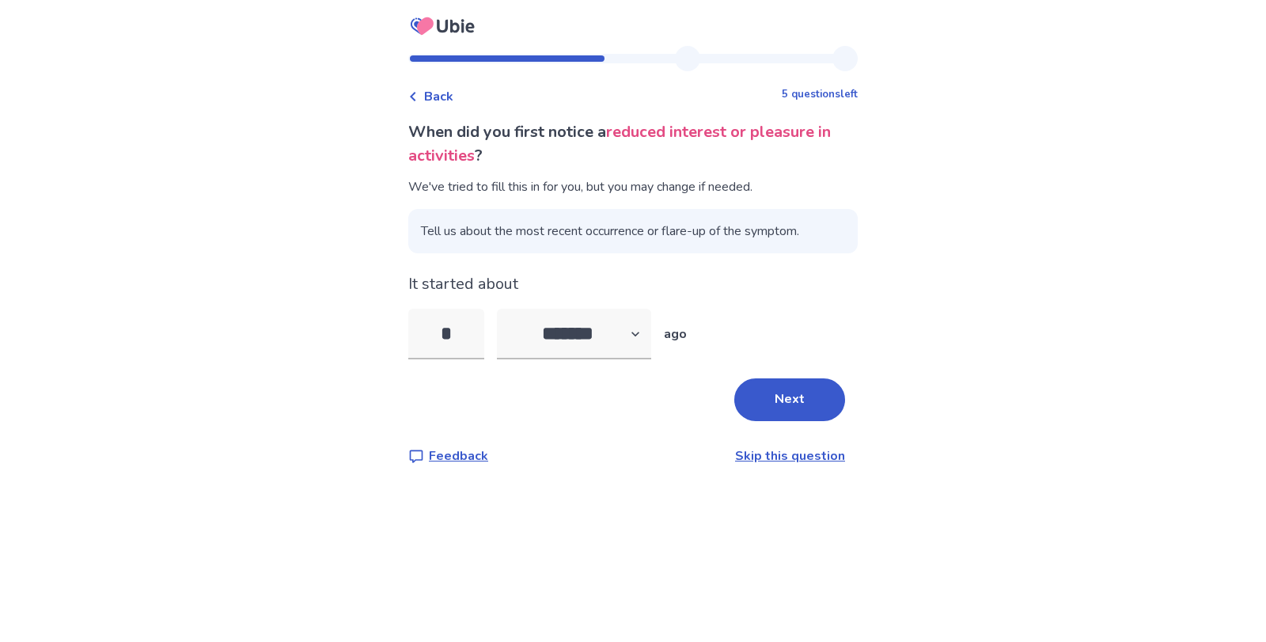
click at [773, 392] on button "Next" at bounding box center [789, 399] width 111 height 43
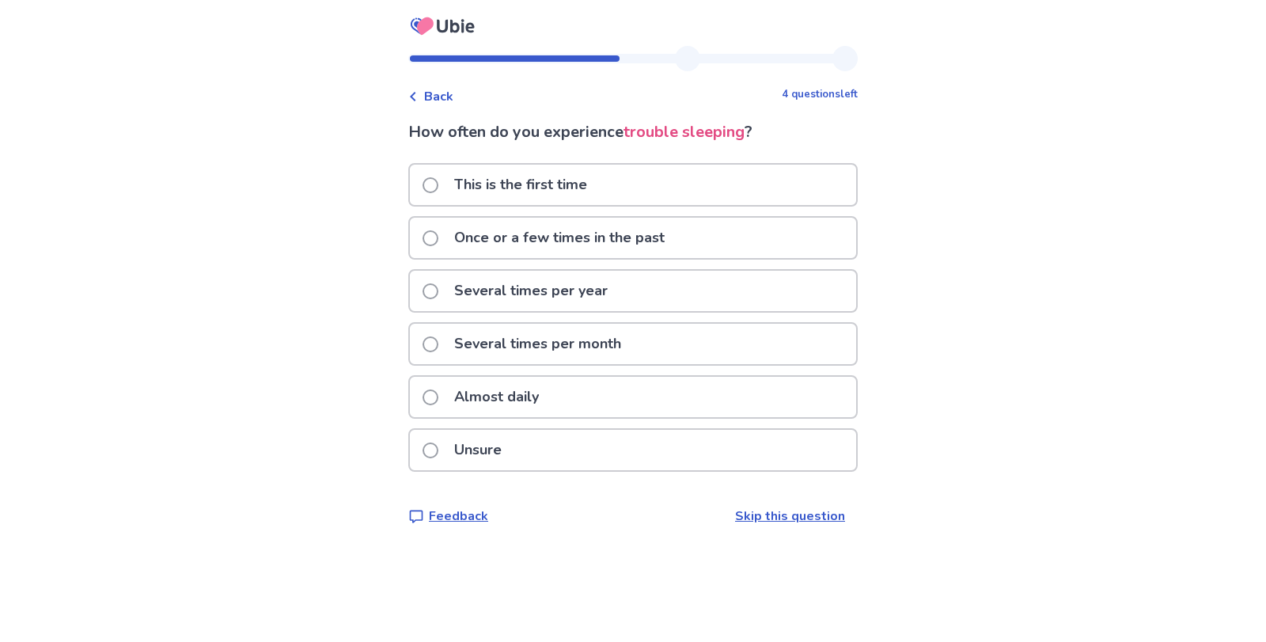
click at [611, 191] on div "This is the first time" at bounding box center [633, 185] width 446 height 40
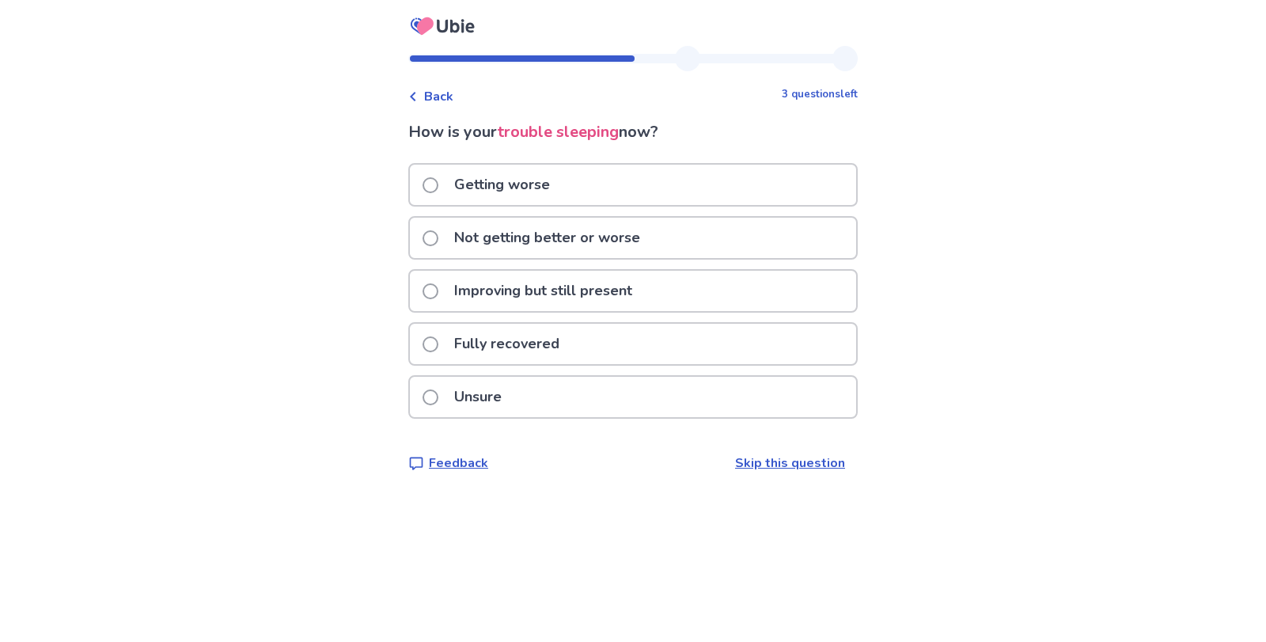
click at [426, 89] on div "Back" at bounding box center [430, 96] width 45 height 19
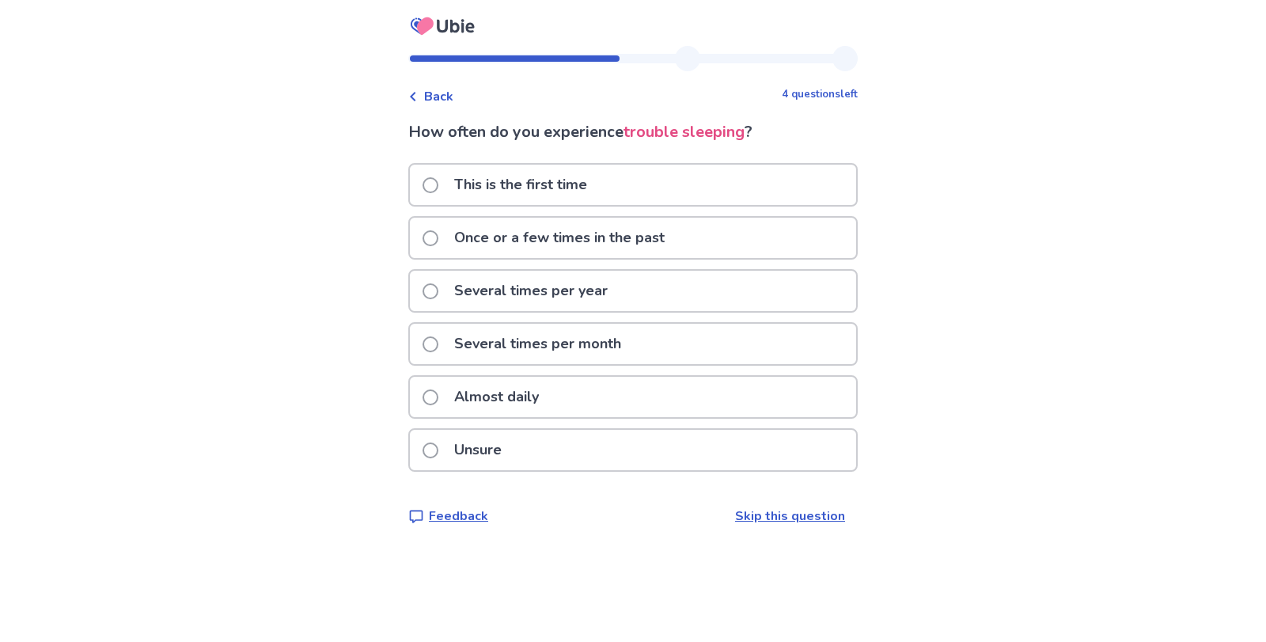
click at [476, 187] on p "This is the first time" at bounding box center [521, 185] width 152 height 40
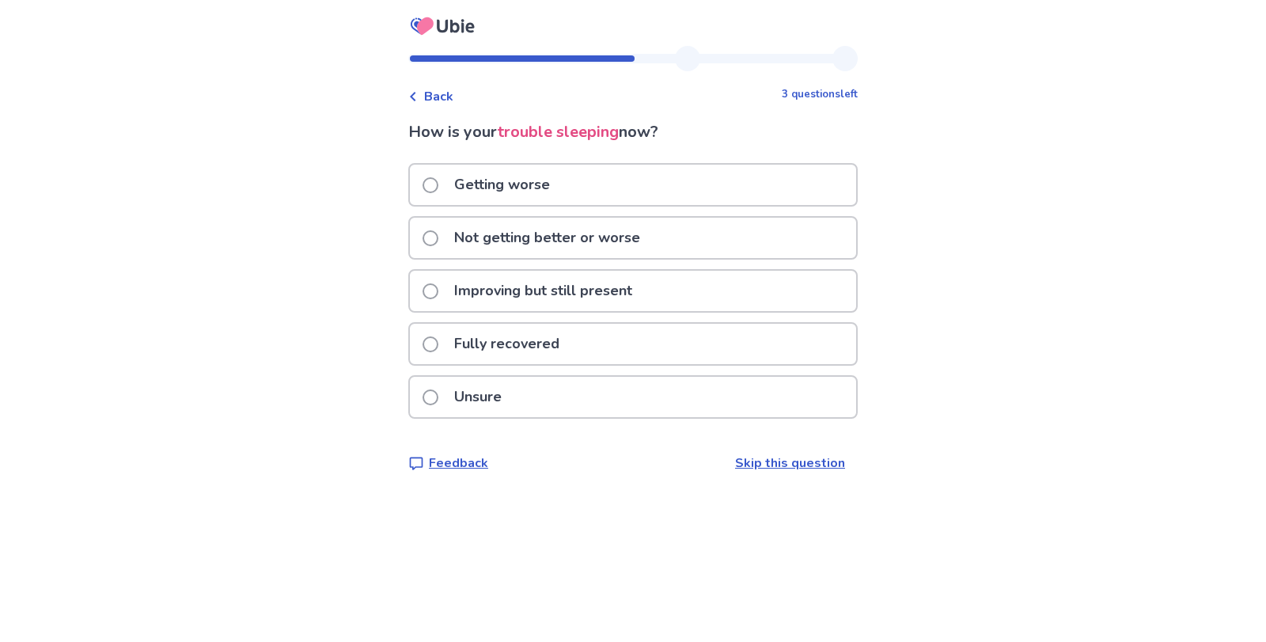
click at [436, 194] on label "Getting worse" at bounding box center [491, 185] width 137 height 40
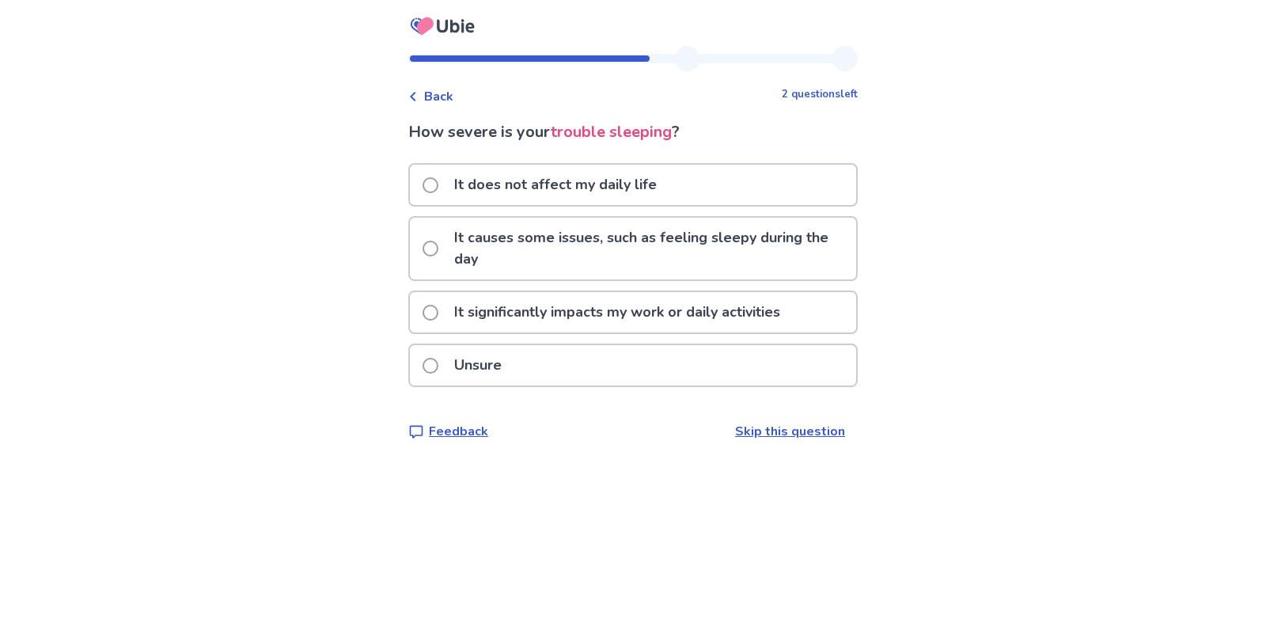
click at [438, 252] on span at bounding box center [431, 249] width 16 height 16
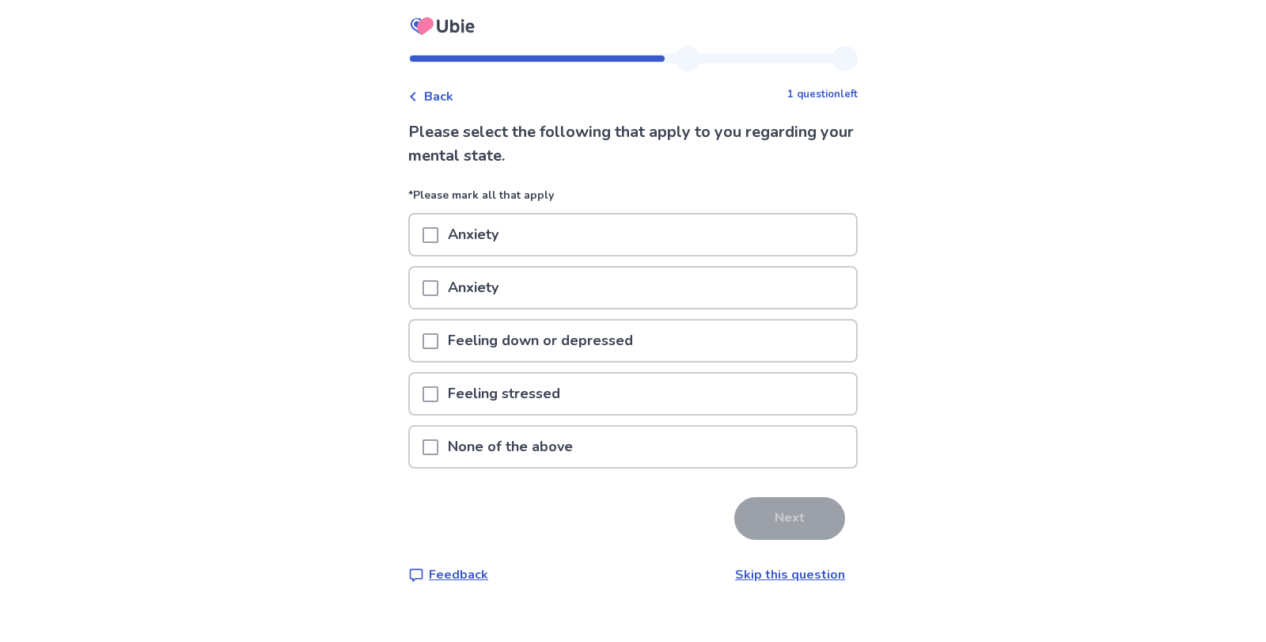
drag, startPoint x: 448, startPoint y: 383, endPoint x: 439, endPoint y: 400, distance: 18.8
click at [439, 400] on div "Feeling stressed" at bounding box center [633, 393] width 446 height 40
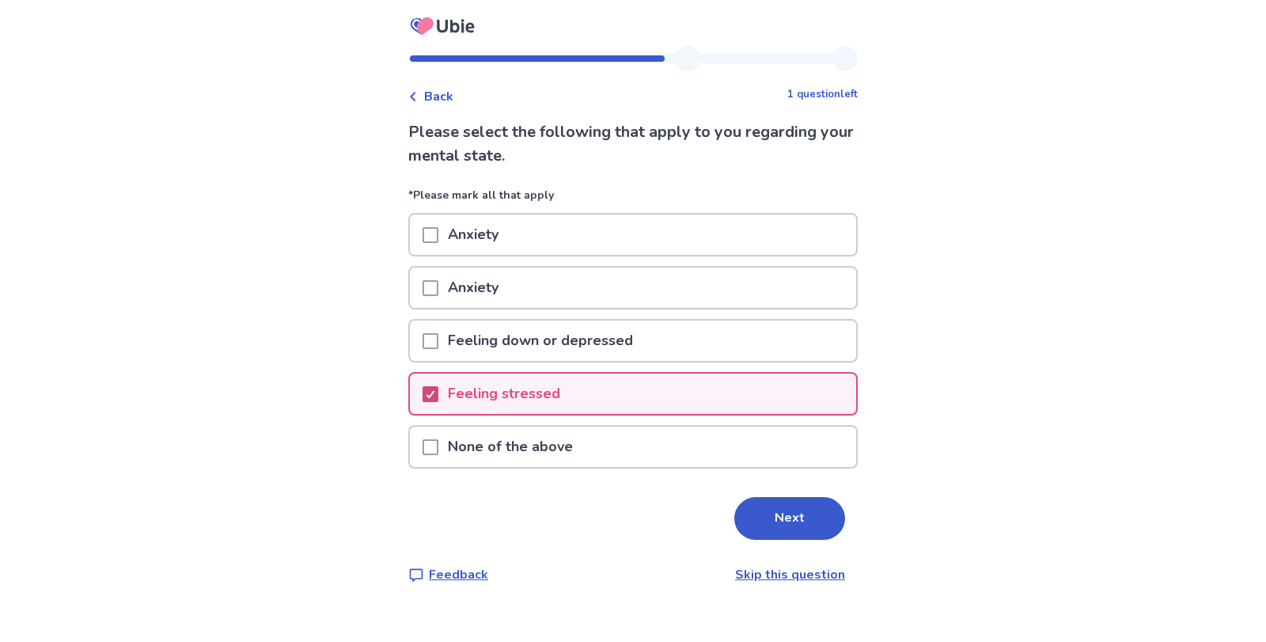
click at [435, 400] on div at bounding box center [430, 394] width 9 height 13
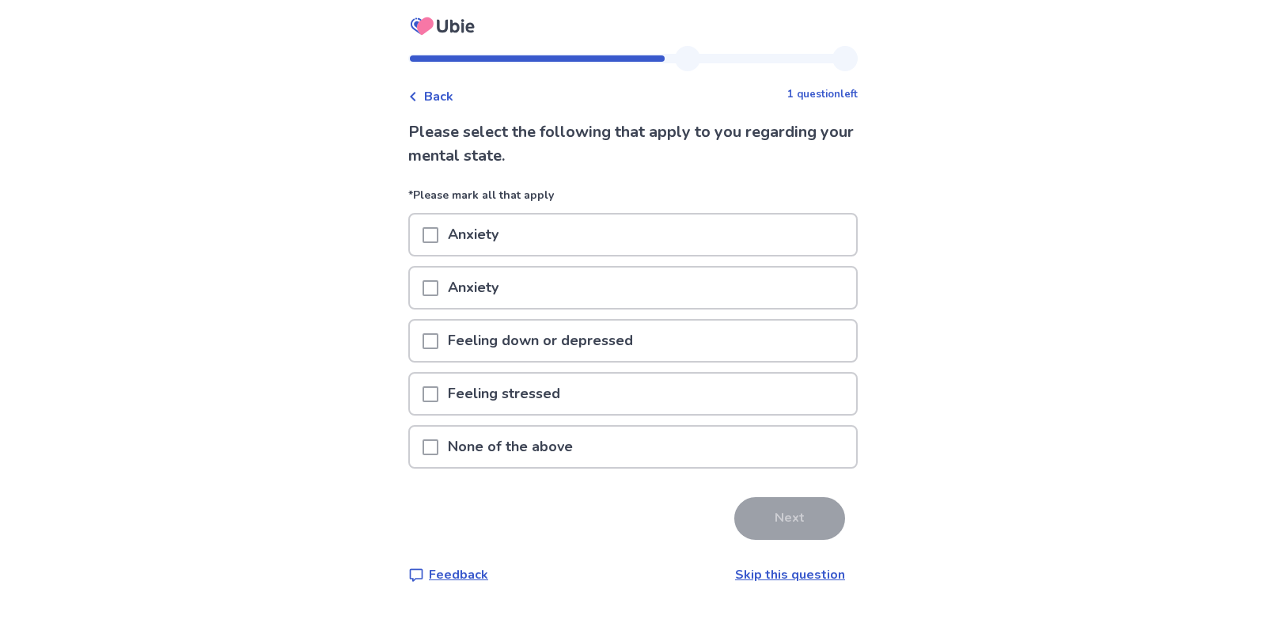
click at [438, 400] on span at bounding box center [431, 394] width 16 height 16
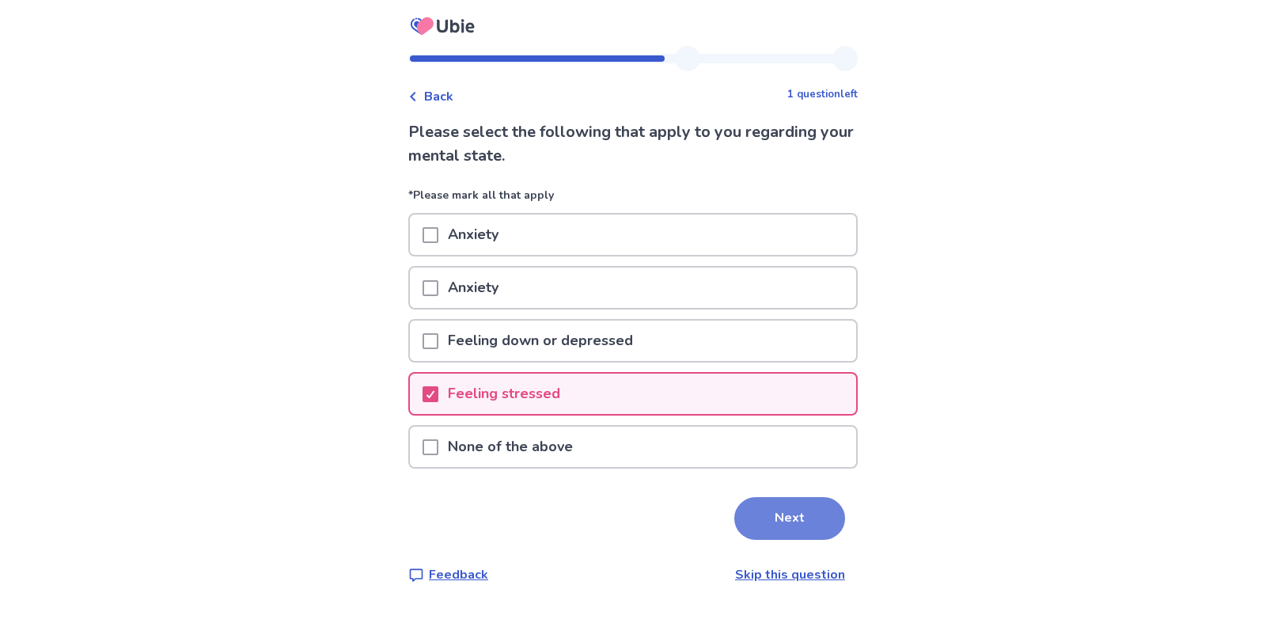
click at [756, 513] on button "Next" at bounding box center [789, 518] width 111 height 43
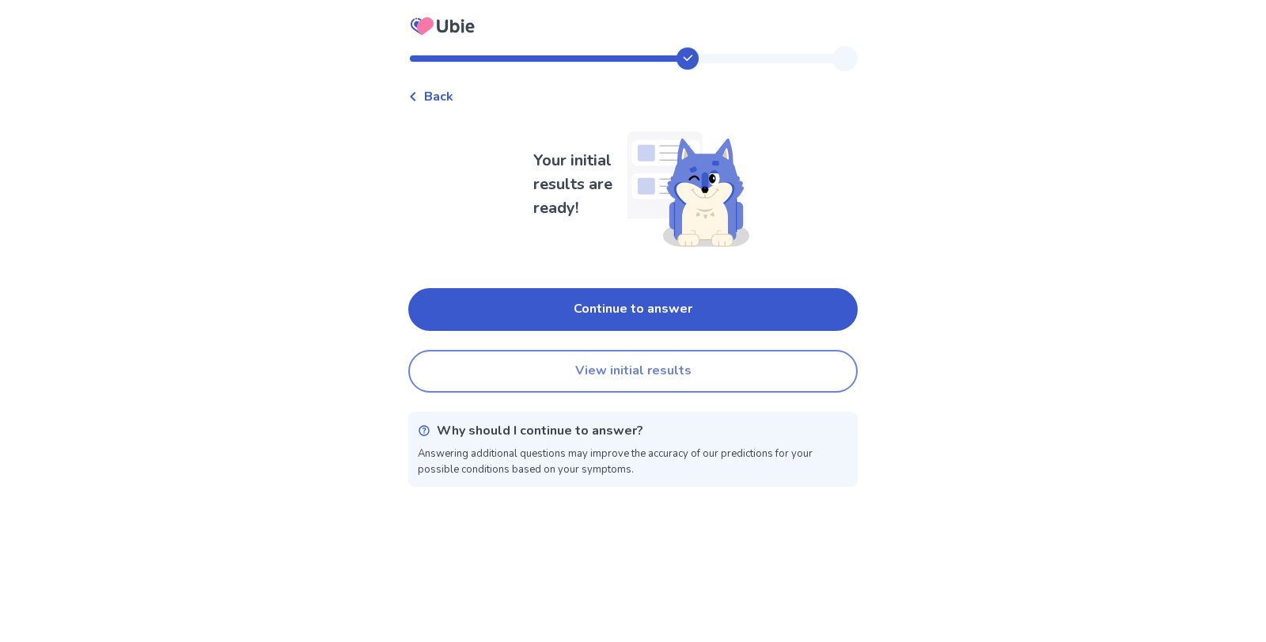
click at [454, 369] on button "View initial results" at bounding box center [632, 371] width 449 height 43
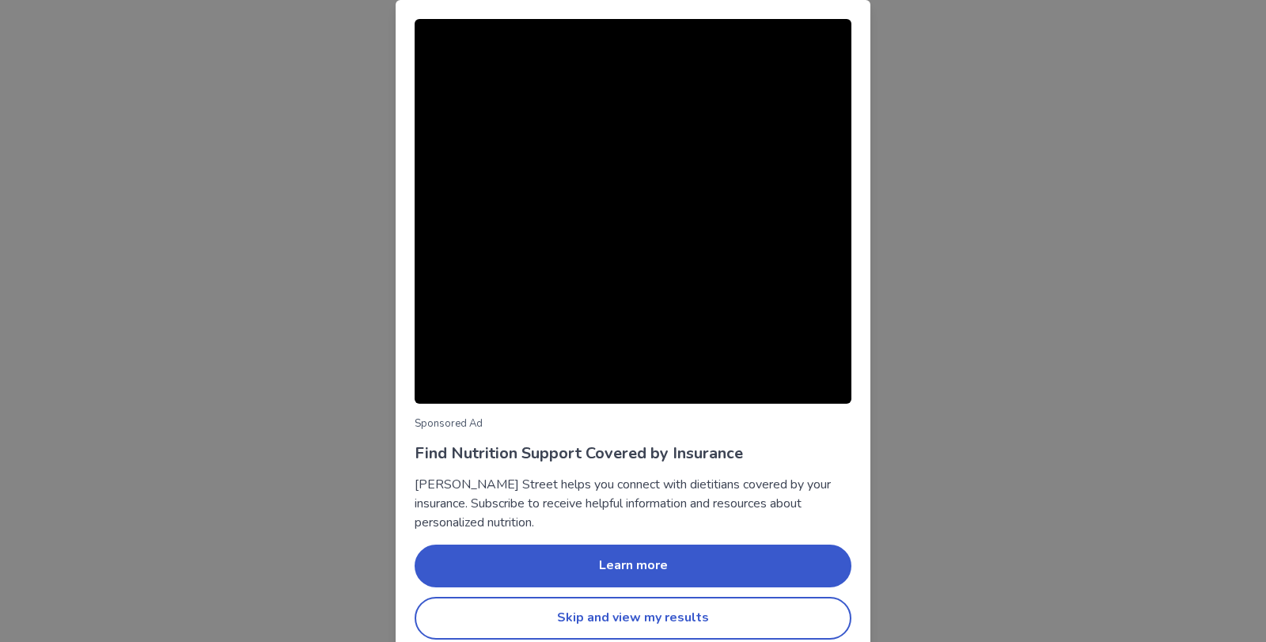
click at [322, 292] on div "Sponsored Ad Find Nutrition Support Covered by Insurance Berry Street helps you…" at bounding box center [633, 321] width 1266 height 642
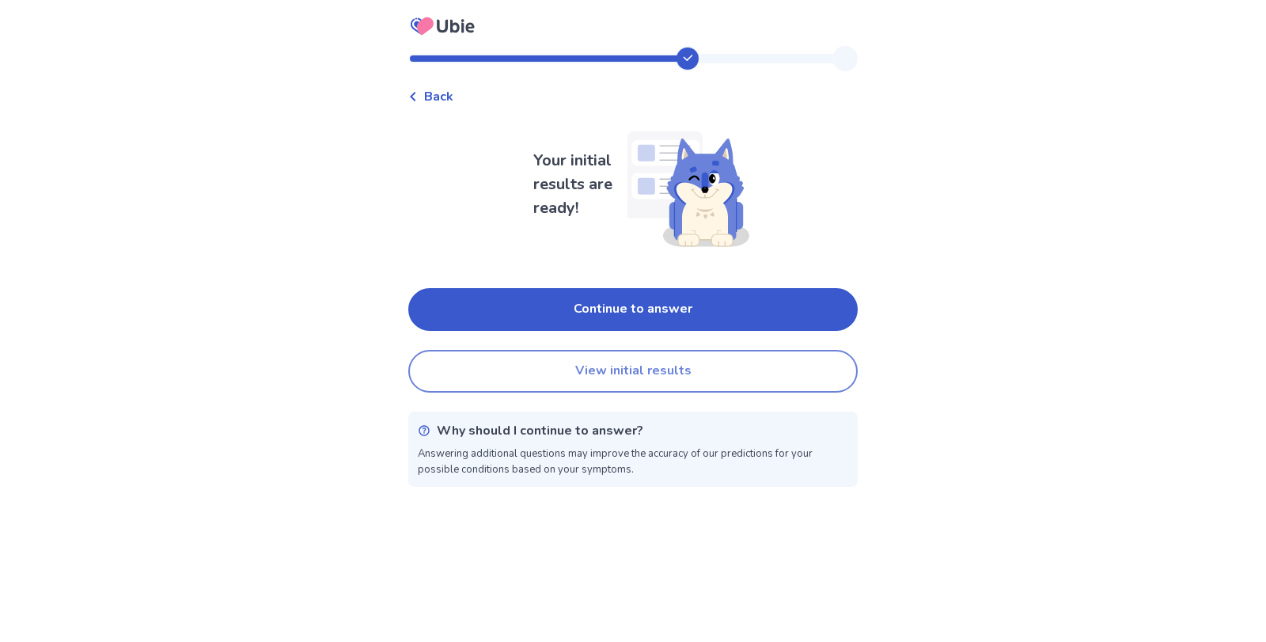
click at [475, 377] on button "View initial results" at bounding box center [632, 371] width 449 height 43
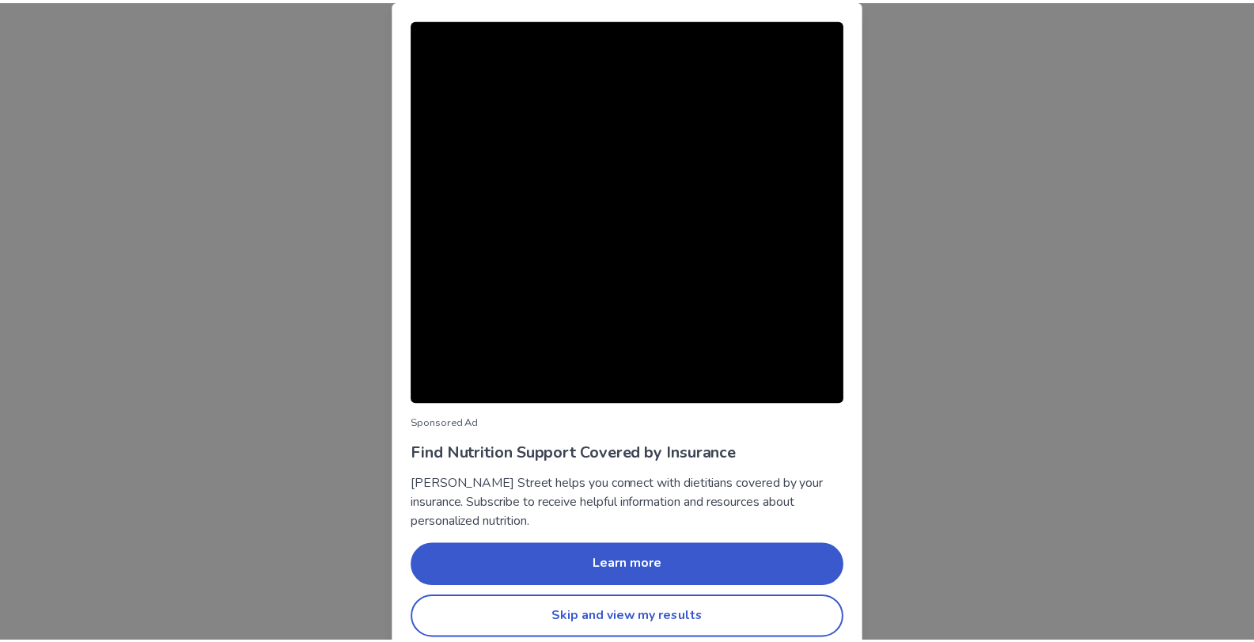
scroll to position [17, 0]
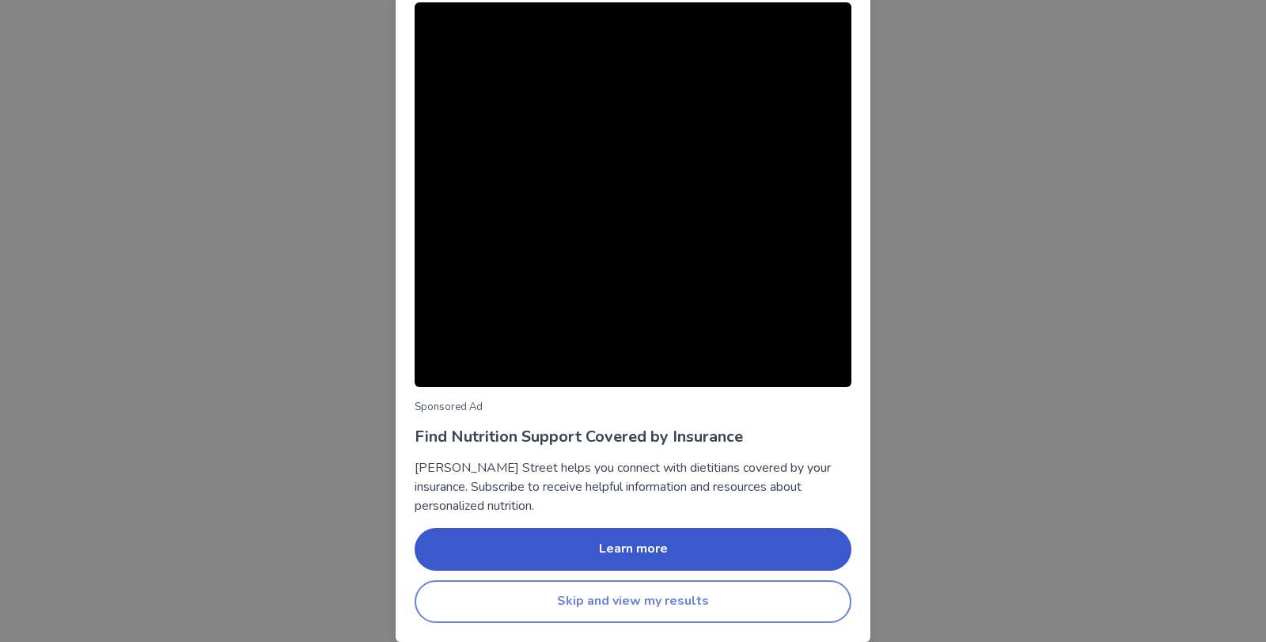
click at [518, 591] on button "Skip and view my results" at bounding box center [633, 601] width 437 height 43
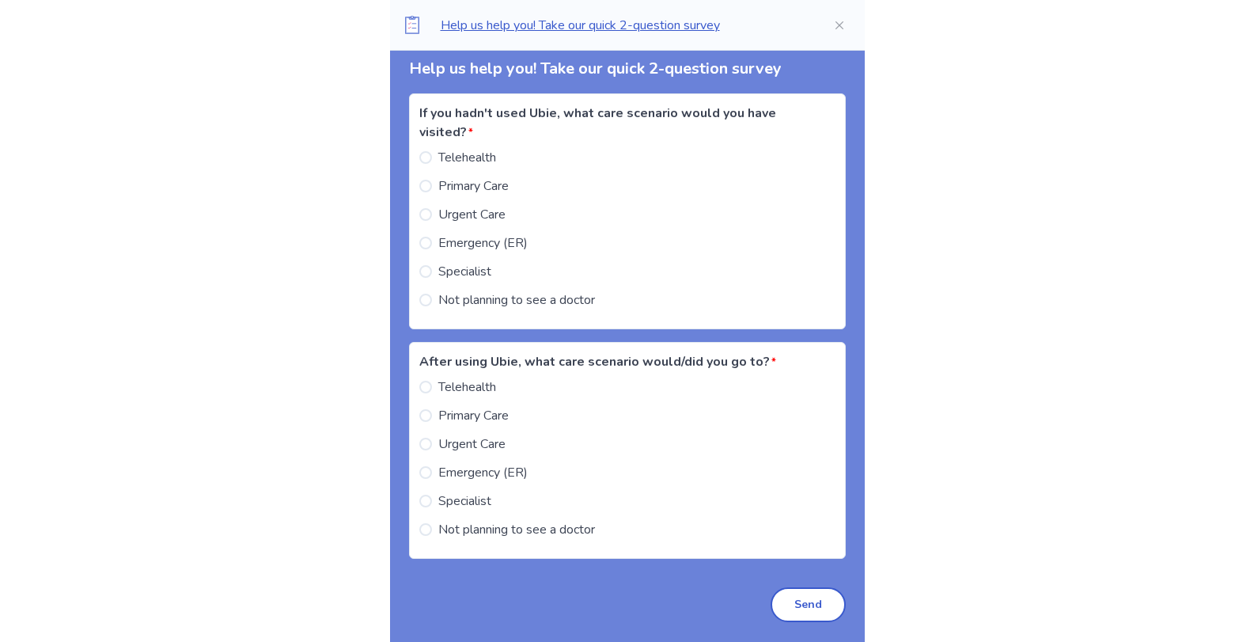
scroll to position [1617, 0]
